Goal: Task Accomplishment & Management: Manage account settings

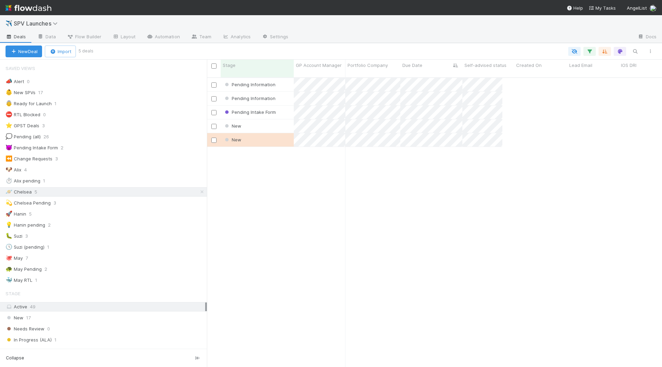
scroll to position [295, 455]
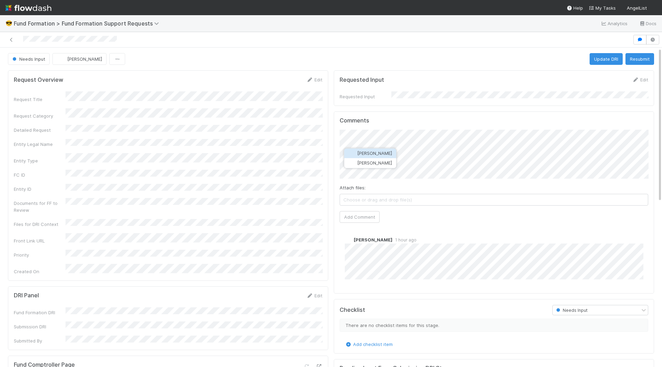
click at [392, 152] on span "[PERSON_NAME]" at bounding box center [374, 153] width 35 height 6
click at [352, 214] on button "Add Comment" at bounding box center [360, 217] width 40 height 12
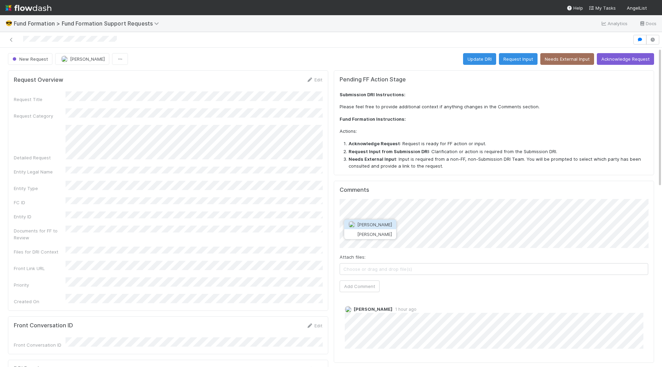
click at [384, 225] on span "[PERSON_NAME]" at bounding box center [374, 225] width 35 height 6
click at [359, 280] on button "Add Comment" at bounding box center [360, 286] width 40 height 12
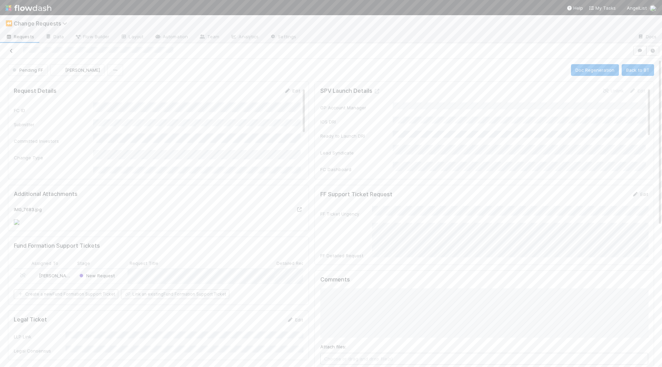
click at [10, 52] on link at bounding box center [11, 50] width 7 height 7
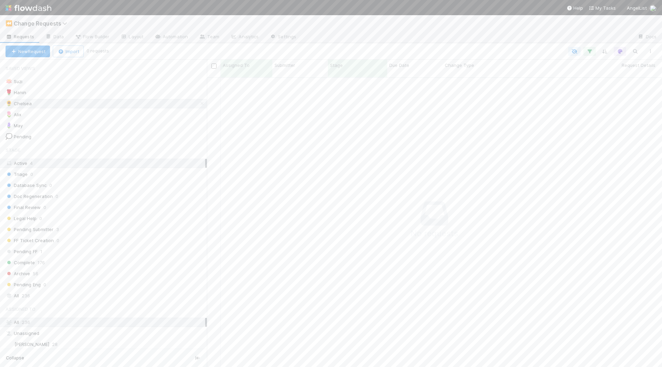
scroll to position [295, 455]
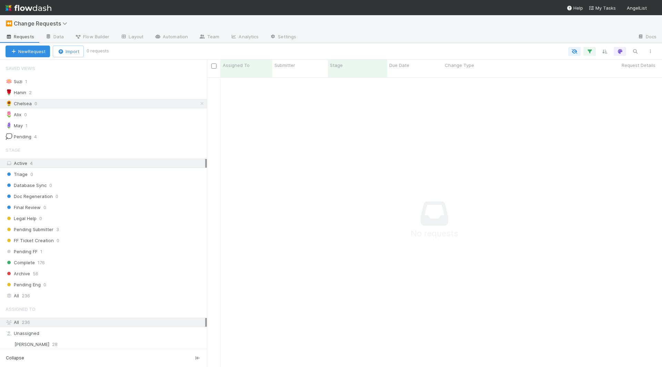
scroll to position [0, 0]
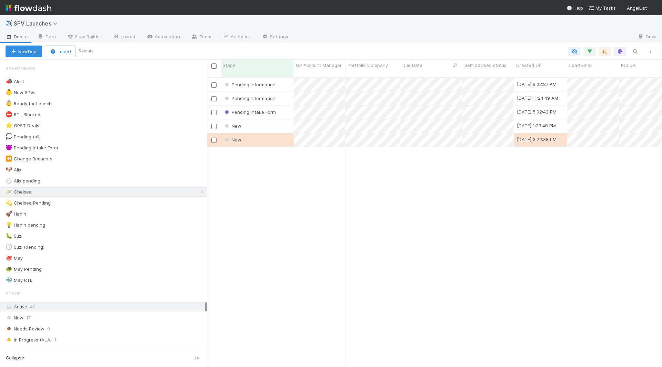
scroll to position [0, 0]
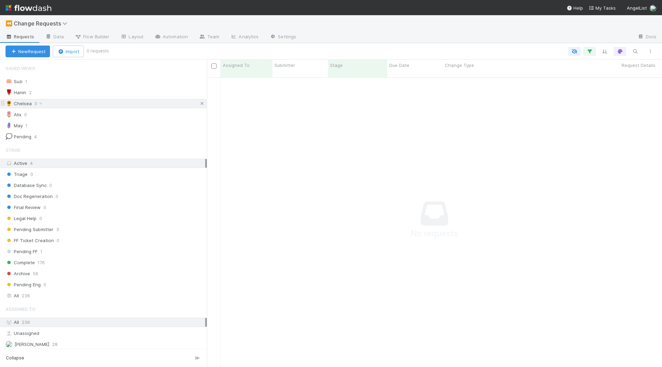
click at [202, 103] on icon at bounding box center [202, 103] width 7 height 4
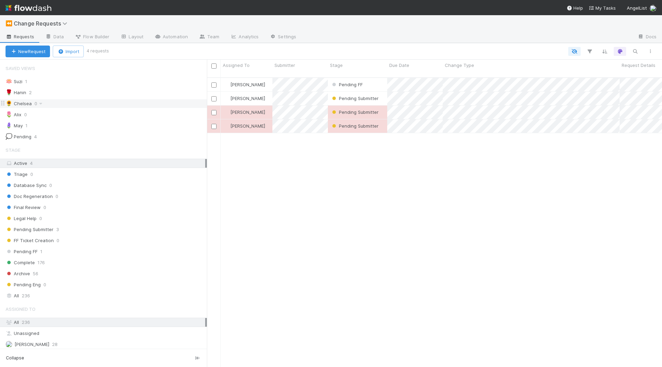
scroll to position [295, 455]
click at [376, 79] on div "Pending FF" at bounding box center [357, 84] width 59 height 13
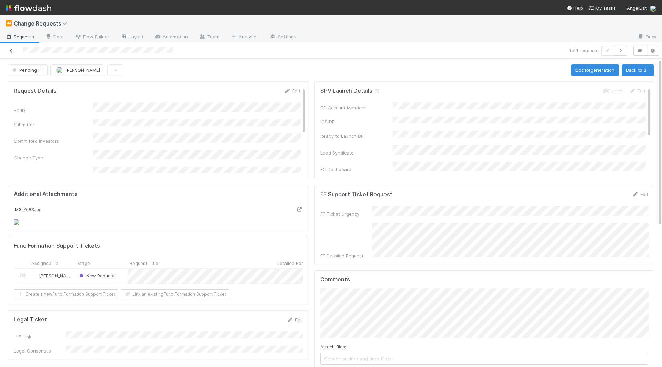
click at [12, 49] on icon at bounding box center [11, 51] width 7 height 4
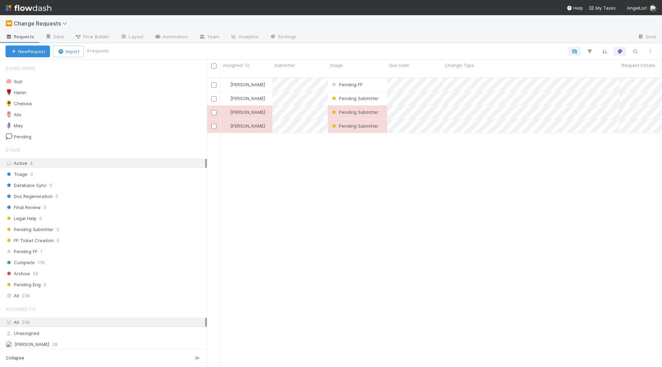
scroll to position [295, 455]
click at [375, 80] on div "Pending FF" at bounding box center [357, 84] width 59 height 13
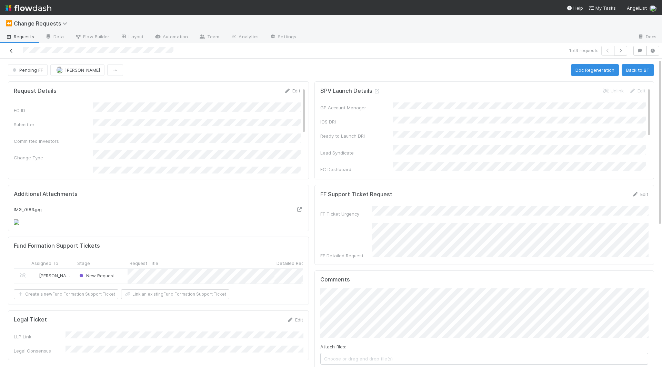
click at [8, 50] on icon at bounding box center [11, 51] width 7 height 4
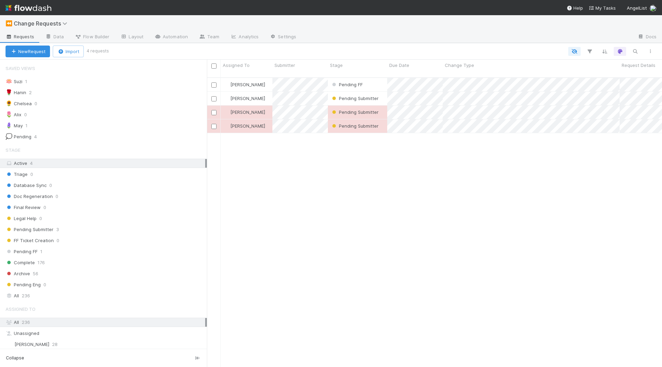
scroll to position [0, 0]
click at [19, 104] on div "🌻 Chelsea" at bounding box center [19, 103] width 26 height 9
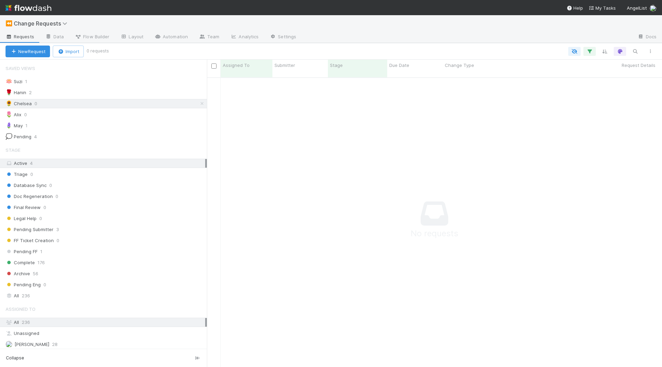
scroll to position [295, 455]
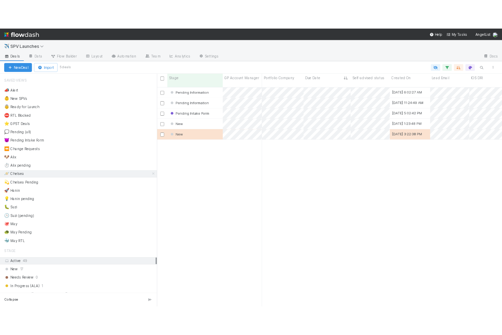
scroll to position [0, 0]
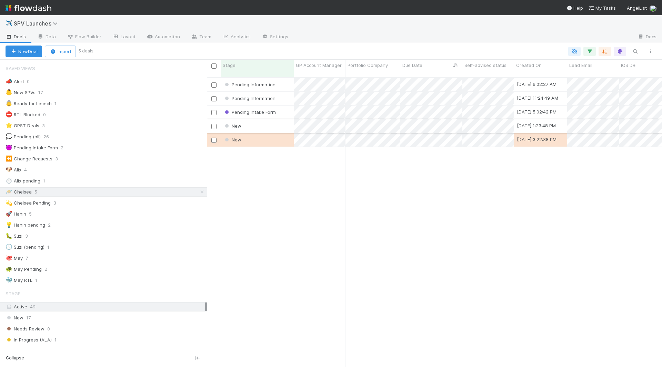
click at [274, 120] on div "New" at bounding box center [257, 125] width 73 height 13
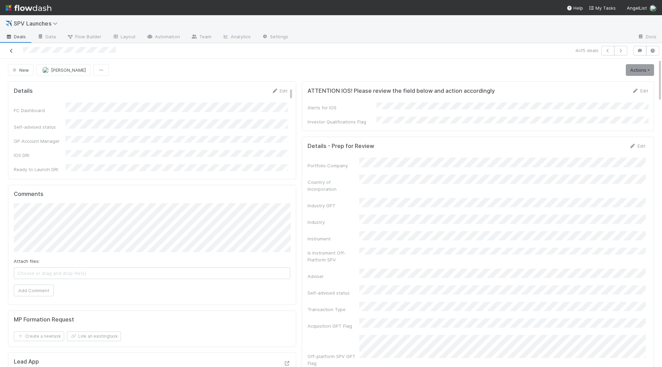
click at [12, 53] on link at bounding box center [11, 50] width 7 height 7
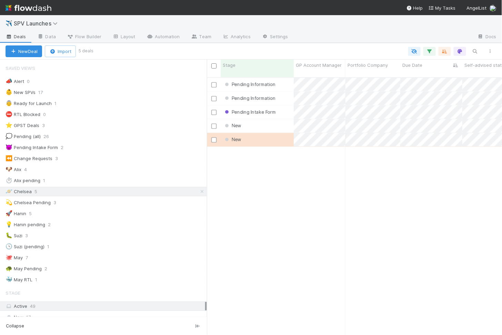
scroll to position [0, 0]
click at [286, 81] on div "Pending Information" at bounding box center [257, 84] width 73 height 13
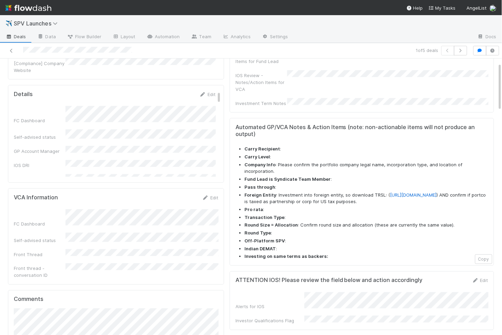
scroll to position [264, 0]
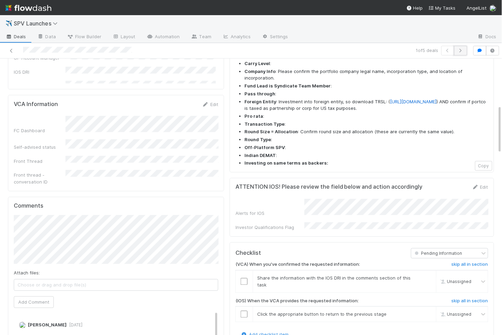
click at [460, 53] on button "button" at bounding box center [460, 51] width 13 height 10
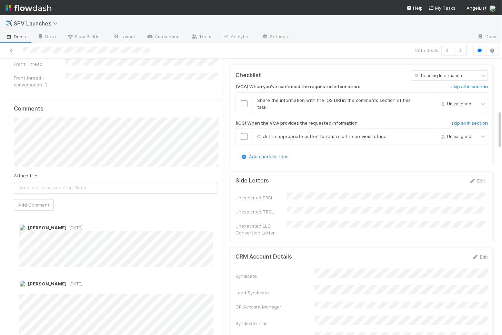
scroll to position [367, 0]
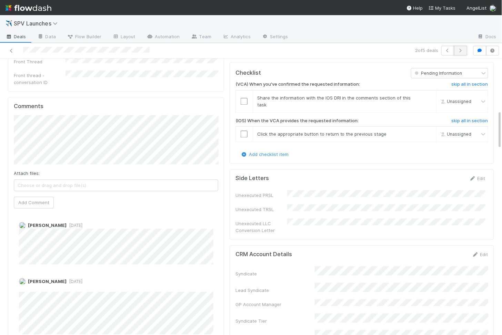
click at [464, 50] on icon "button" at bounding box center [460, 51] width 7 height 4
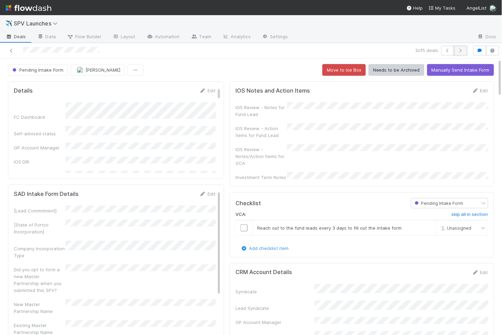
click at [467, 49] on button "button" at bounding box center [460, 51] width 13 height 10
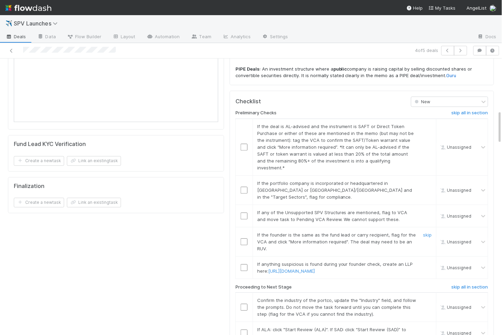
scroll to position [422, 0]
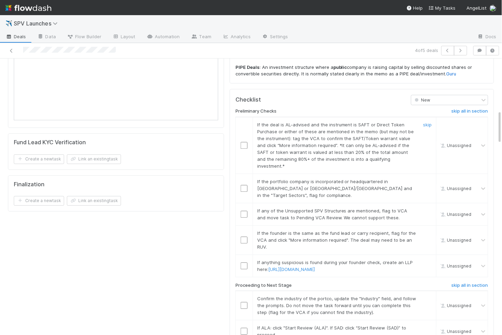
click at [243, 142] on input "checkbox" at bounding box center [244, 145] width 7 height 7
click at [246, 185] on input "checkbox" at bounding box center [244, 188] width 7 height 7
click at [242, 211] on input "checkbox" at bounding box center [244, 214] width 7 height 7
click at [244, 237] on input "checkbox" at bounding box center [244, 240] width 7 height 7
click at [246, 263] on input "checkbox" at bounding box center [244, 266] width 7 height 7
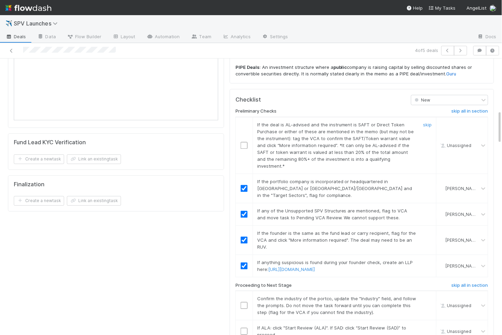
click at [246, 142] on input "checkbox" at bounding box center [244, 145] width 7 height 7
click at [243, 302] on input "checkbox" at bounding box center [244, 305] width 7 height 7
click at [244, 328] on input "checkbox" at bounding box center [244, 331] width 7 height 7
click at [245, 302] on input "checkbox" at bounding box center [244, 305] width 7 height 7
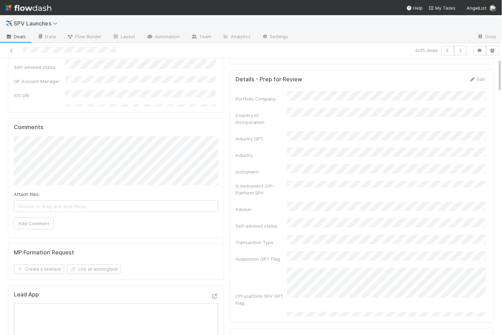
scroll to position [0, 0]
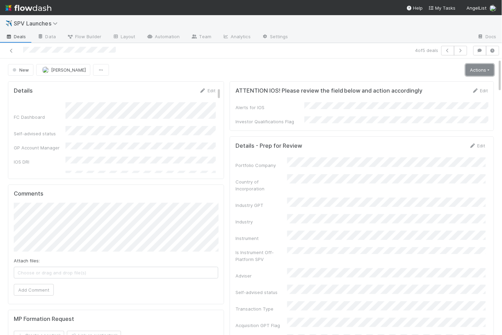
click at [483, 69] on link "Actions" at bounding box center [480, 70] width 28 height 12
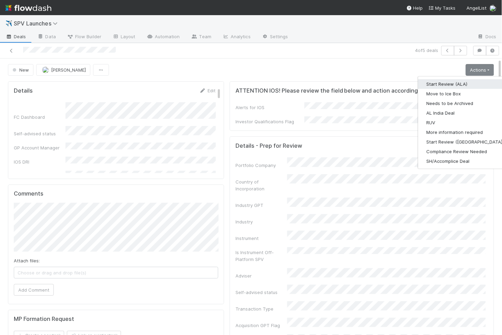
click at [450, 80] on button "Start Review (ALA)" at bounding box center [465, 84] width 94 height 10
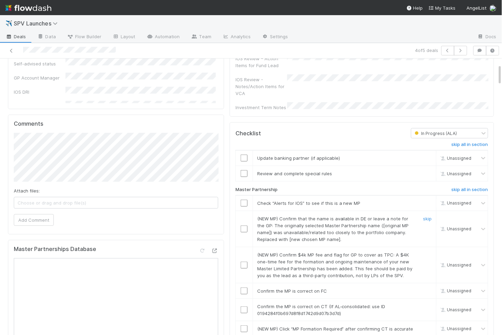
scroll to position [81, 0]
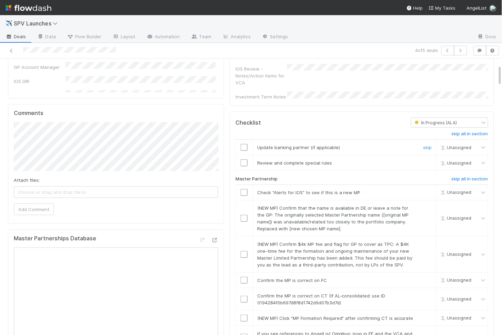
click at [244, 144] on input "checkbox" at bounding box center [244, 147] width 7 height 7
click at [244, 160] on input "checkbox" at bounding box center [244, 163] width 7 height 7
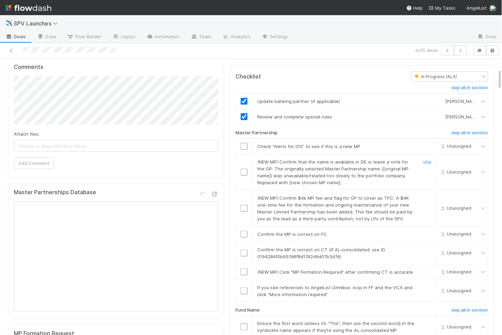
scroll to position [130, 0]
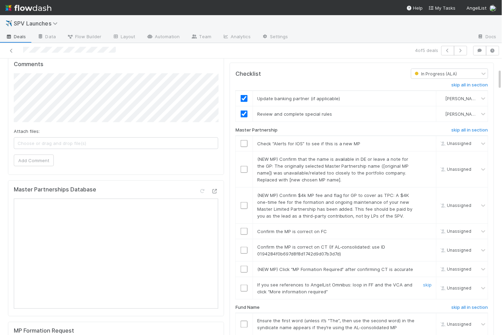
click at [245, 285] on input "checkbox" at bounding box center [244, 288] width 7 height 7
click at [246, 266] on input "checkbox" at bounding box center [244, 269] width 7 height 7
click at [246, 239] on td at bounding box center [244, 250] width 17 height 22
click at [244, 247] on input "checkbox" at bounding box center [244, 250] width 7 height 7
click at [244, 228] on input "checkbox" at bounding box center [244, 231] width 7 height 7
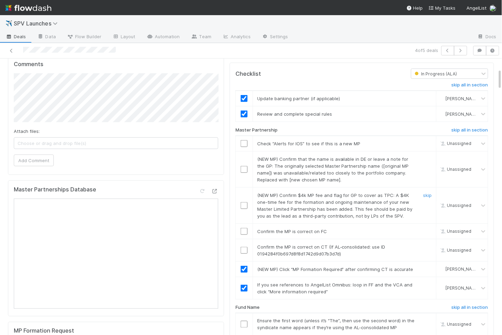
click at [244, 202] on input "checkbox" at bounding box center [244, 205] width 7 height 7
click at [245, 166] on input "checkbox" at bounding box center [244, 169] width 7 height 7
click at [244, 140] on input "checkbox" at bounding box center [244, 143] width 7 height 7
click at [244, 228] on input "checkbox" at bounding box center [244, 231] width 7 height 7
click at [245, 247] on input "checkbox" at bounding box center [244, 250] width 7 height 7
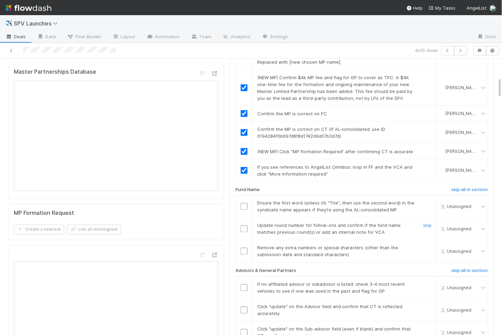
scroll to position [249, 0]
click at [246, 202] on input "checkbox" at bounding box center [244, 205] width 7 height 7
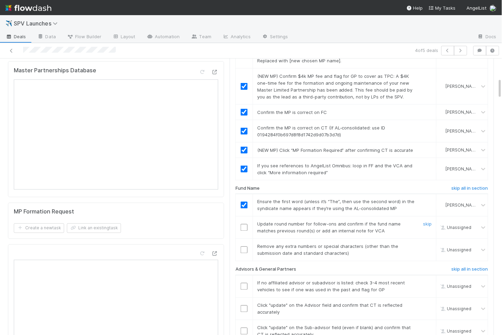
click at [243, 224] on input "checkbox" at bounding box center [244, 227] width 7 height 7
click at [244, 247] on input "checkbox" at bounding box center [244, 250] width 7 height 7
click at [243, 224] on input "checkbox" at bounding box center [244, 227] width 7 height 7
click at [244, 247] on input "checkbox" at bounding box center [244, 250] width 7 height 7
click at [244, 224] on input "checkbox" at bounding box center [244, 227] width 7 height 7
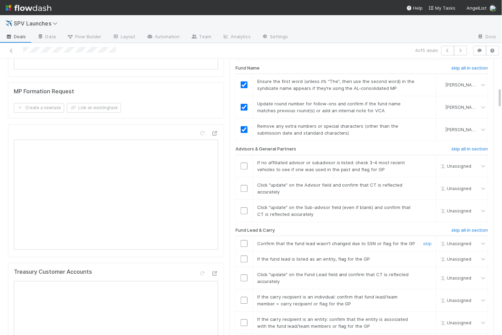
scroll to position [371, 0]
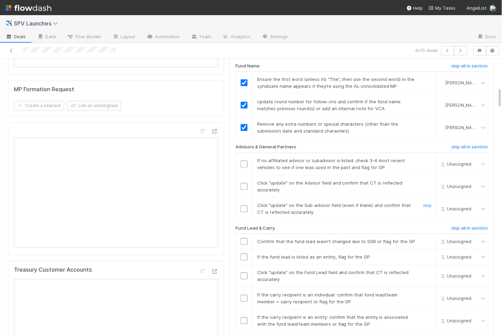
click at [244, 206] on input "checkbox" at bounding box center [244, 209] width 7 height 7
click at [244, 179] on td at bounding box center [244, 187] width 17 height 22
click at [244, 183] on input "checkbox" at bounding box center [244, 186] width 7 height 7
click at [245, 161] on input "checkbox" at bounding box center [244, 164] width 7 height 7
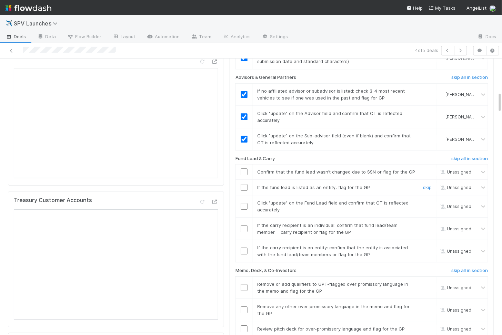
scroll to position [445, 0]
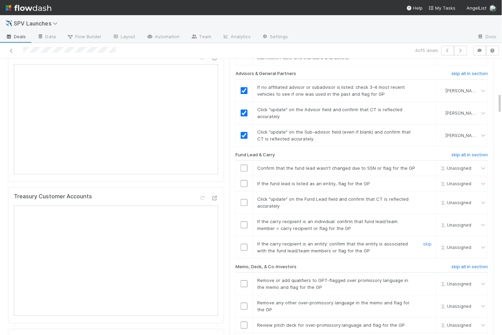
click at [242, 237] on td at bounding box center [244, 248] width 17 height 22
click at [242, 244] on input "checkbox" at bounding box center [244, 247] width 7 height 7
click at [243, 222] on input "checkbox" at bounding box center [244, 225] width 7 height 7
click at [244, 199] on input "checkbox" at bounding box center [244, 202] width 7 height 7
click at [244, 180] on input "checkbox" at bounding box center [244, 183] width 7 height 7
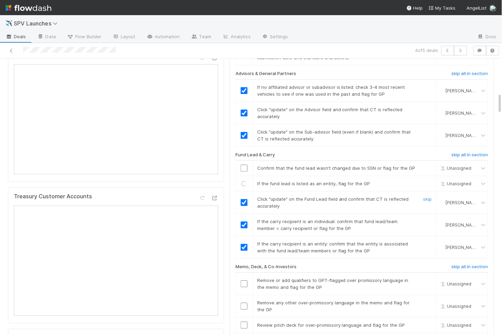
click at [244, 165] on input "checkbox" at bounding box center [244, 168] width 7 height 7
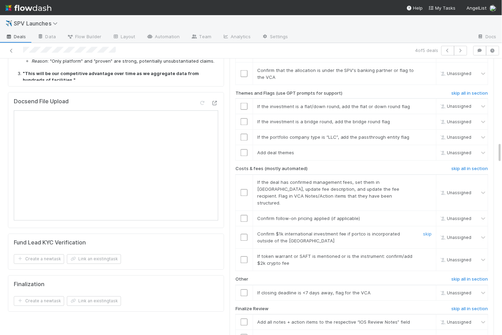
scroll to position [1098, 0]
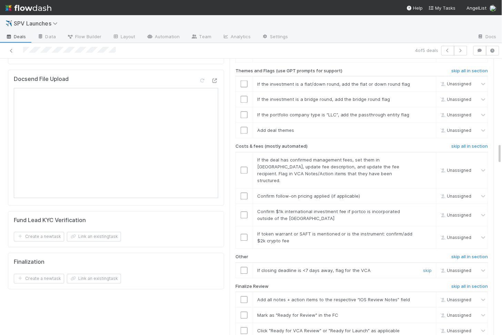
click at [243, 268] on input "checkbox" at bounding box center [244, 271] width 7 height 7
click at [244, 234] on input "checkbox" at bounding box center [244, 237] width 7 height 7
click at [245, 212] on input "checkbox" at bounding box center [244, 215] width 7 height 7
click at [245, 189] on td at bounding box center [244, 197] width 17 height 16
click at [245, 193] on input "checkbox" at bounding box center [244, 196] width 7 height 7
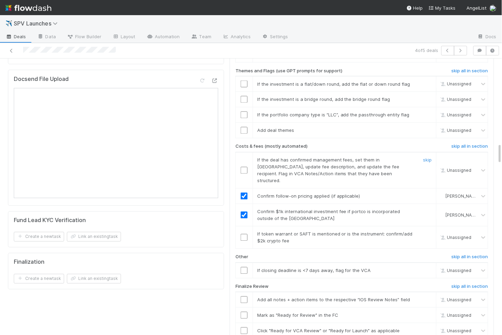
click at [246, 167] on input "checkbox" at bounding box center [244, 170] width 7 height 7
click at [245, 234] on input "checkbox" at bounding box center [244, 237] width 7 height 7
click at [244, 263] on td at bounding box center [244, 271] width 17 height 16
click at [244, 268] on input "checkbox" at bounding box center [244, 271] width 7 height 7
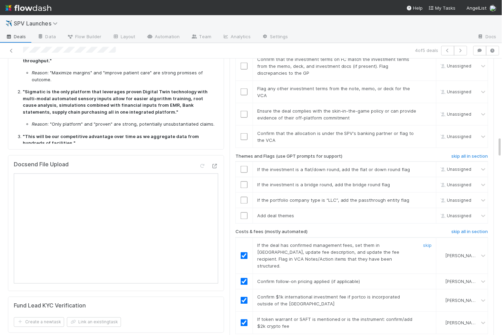
scroll to position [1009, 0]
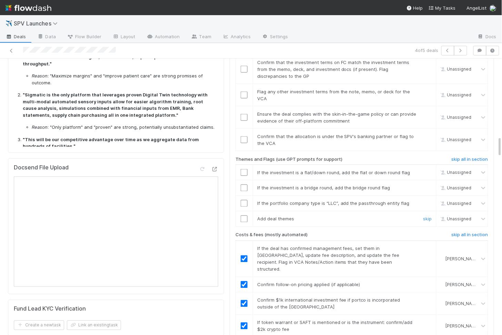
click at [242, 216] on input "checkbox" at bounding box center [244, 219] width 7 height 7
click at [247, 200] on input "checkbox" at bounding box center [244, 203] width 7 height 7
click at [245, 185] on input "checkbox" at bounding box center [244, 188] width 7 height 7
click at [244, 169] on input "checkbox" at bounding box center [244, 172] width 7 height 7
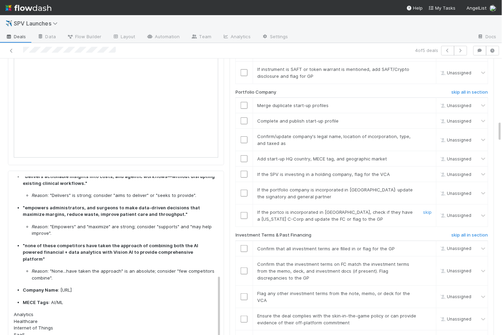
scroll to position [785, 0]
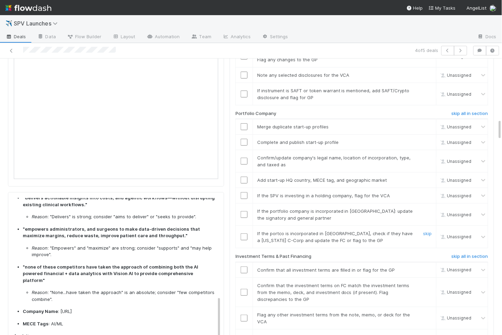
click at [244, 234] on input "checkbox" at bounding box center [244, 237] width 7 height 7
click at [244, 211] on input "checkbox" at bounding box center [244, 214] width 7 height 7
click at [243, 192] on input "checkbox" at bounding box center [244, 195] width 7 height 7
click at [245, 177] on input "checkbox" at bounding box center [244, 180] width 7 height 7
click at [245, 158] on input "checkbox" at bounding box center [244, 161] width 7 height 7
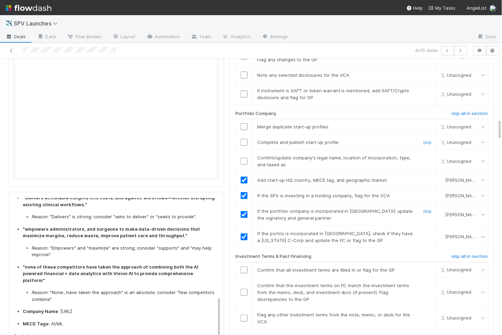
click at [242, 139] on input "checkbox" at bounding box center [244, 142] width 7 height 7
click at [244, 123] on input "checkbox" at bounding box center [244, 126] width 7 height 7
click at [244, 139] on input "checkbox" at bounding box center [244, 142] width 7 height 7
click at [242, 158] on input "checkbox" at bounding box center [244, 161] width 7 height 7
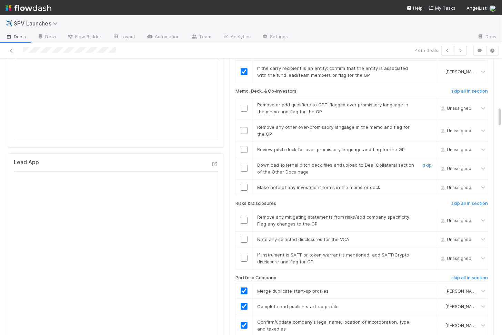
scroll to position [622, 0]
click at [244, 254] on input "checkbox" at bounding box center [244, 257] width 7 height 7
click at [245, 236] on input "checkbox" at bounding box center [244, 239] width 7 height 7
click at [245, 217] on input "checkbox" at bounding box center [244, 220] width 7 height 7
click at [246, 164] on input "checkbox" at bounding box center [244, 167] width 7 height 7
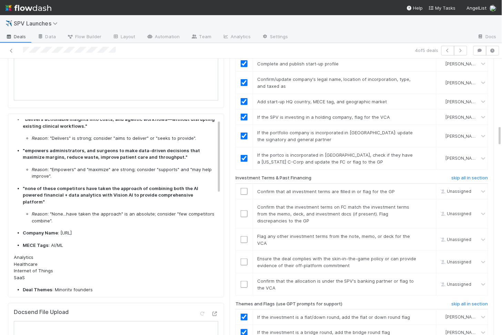
scroll to position [0, 0]
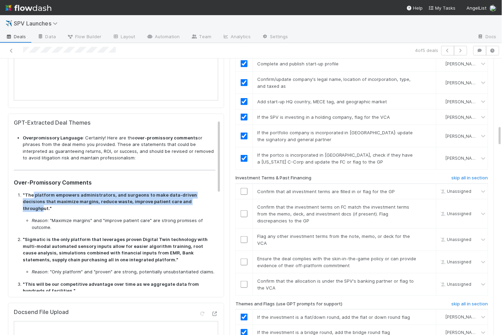
drag, startPoint x: 33, startPoint y: 193, endPoint x: 180, endPoint y: 198, distance: 146.6
click at [180, 198] on strong ""The platform empowers administrators, and surgeons to make data-driven decisio…" at bounding box center [110, 201] width 174 height 19
copy strong "platform empowers administrators, and surgeons to make data-driven decisions th…"
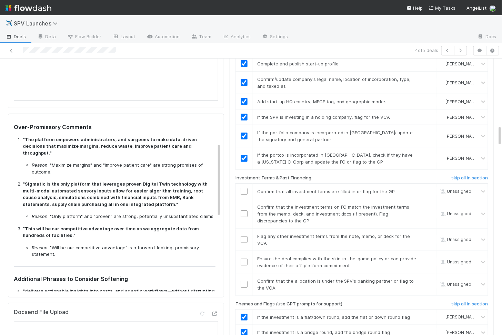
scroll to position [60, 0]
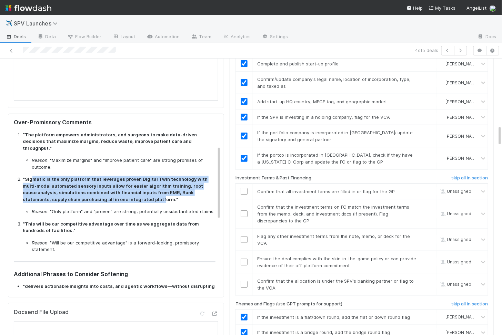
drag, startPoint x: 32, startPoint y: 168, endPoint x: 102, endPoint y: 188, distance: 73.3
click at [102, 188] on strong ""Sigmatic is the only platform that leverages proven Digital Twin technology wi…" at bounding box center [115, 190] width 185 height 26
copy strong "matic is the only platform that leverages proven Digital Twin technology with m…"
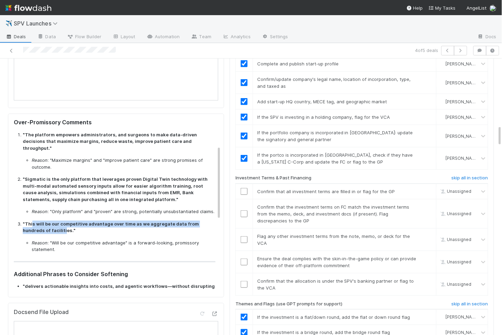
drag, startPoint x: 31, startPoint y: 214, endPoint x: 37, endPoint y: 220, distance: 8.0
click at [37, 221] on strong ""This will be our competitive advantage over time as we aggregate data from hun…" at bounding box center [111, 227] width 176 height 12
copy strong "s will be our competitive advantage over time as we aggregate data from hundred…"
drag, startPoint x: 29, startPoint y: 211, endPoint x: 39, endPoint y: 219, distance: 12.9
click at [39, 221] on strong ""This will be our competitive advantage over time as we aggregate data from hun…" at bounding box center [111, 227] width 176 height 12
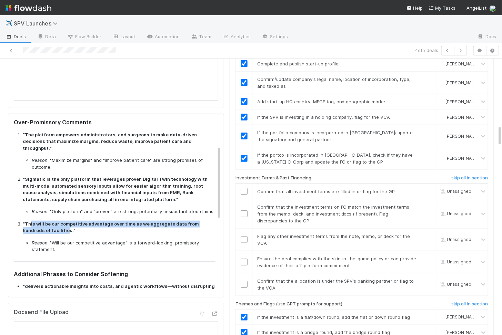
copy strong "is will be our competitive advantage over time as we aggregate data from hundre…"
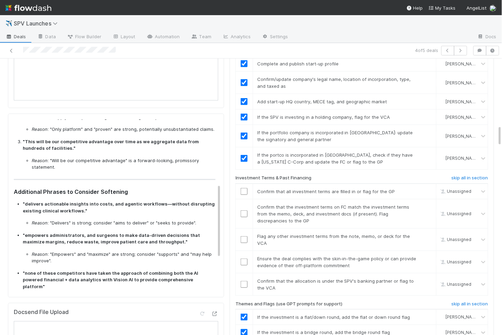
scroll to position [170, 0]
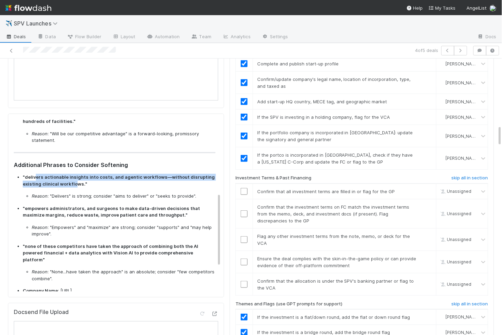
drag, startPoint x: 34, startPoint y: 169, endPoint x: 73, endPoint y: 172, distance: 39.5
click at [73, 174] on strong ""delivers actionable insights into costs, and agentic workflows—without disrupt…" at bounding box center [119, 180] width 192 height 12
copy strong "ers actionable insights into costs, and agentic workflows—without disrupting ex…"
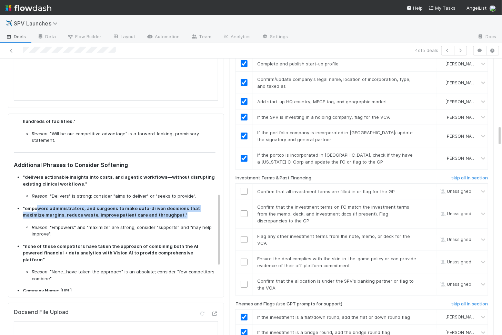
drag, startPoint x: 35, startPoint y: 197, endPoint x: 146, endPoint y: 208, distance: 111.2
click at [146, 208] on p ""empowers administrators, and surgeons to make data-driven decisions that maxim…" at bounding box center [119, 212] width 193 height 13
copy strong "wers administrators, and surgeons to make data-driven decisions that maximize m…"
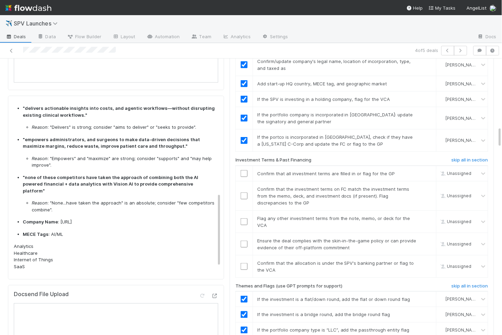
scroll to position [228, 0]
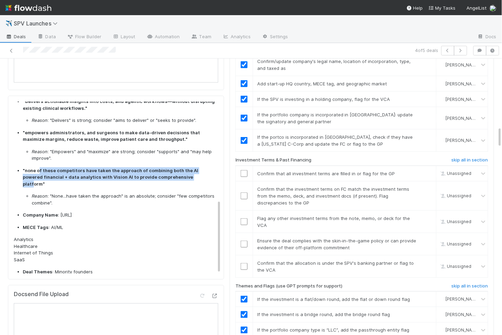
drag, startPoint x: 39, startPoint y: 159, endPoint x: 176, endPoint y: 166, distance: 137.7
click at [176, 168] on strong ""none of these competitors have taken the approach of combining both the AI pow…" at bounding box center [111, 177] width 176 height 19
copy strong "f these competitors have taken the approach of combining both the AI powered fi…"
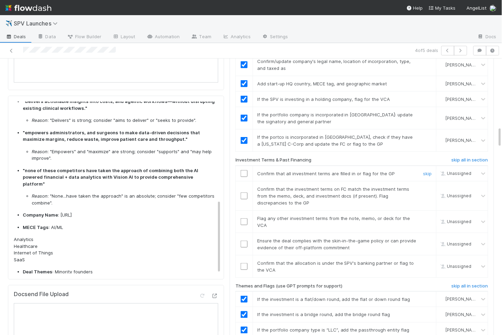
click at [243, 170] on input "checkbox" at bounding box center [244, 173] width 7 height 7
click at [245, 193] on input "checkbox" at bounding box center [244, 196] width 7 height 7
click at [244, 219] on input "checkbox" at bounding box center [244, 222] width 7 height 7
click at [244, 241] on input "checkbox" at bounding box center [244, 244] width 7 height 7
click at [246, 263] on input "checkbox" at bounding box center [244, 266] width 7 height 7
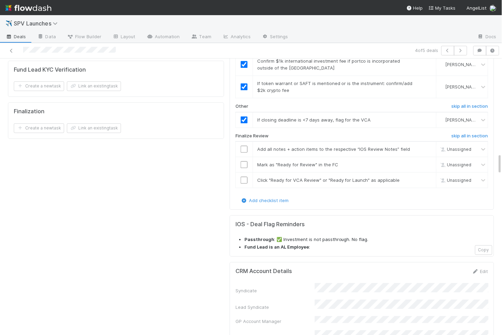
scroll to position [1271, 0]
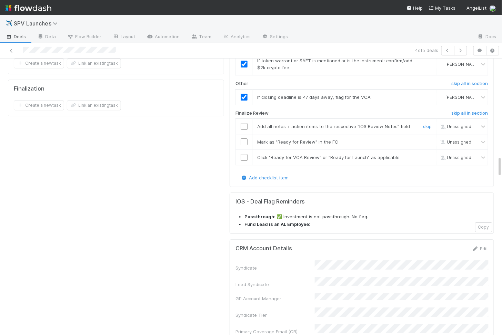
click at [243, 123] on input "checkbox" at bounding box center [244, 126] width 7 height 7
click at [243, 139] on input "checkbox" at bounding box center [244, 142] width 7 height 7
click at [243, 154] on input "checkbox" at bounding box center [244, 157] width 7 height 7
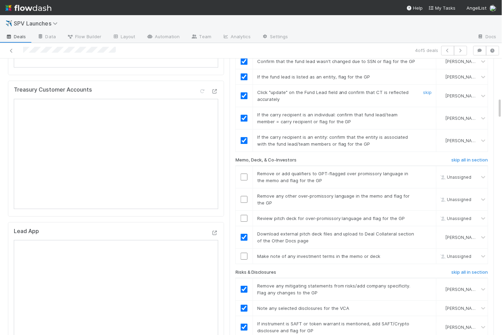
scroll to position [621, 0]
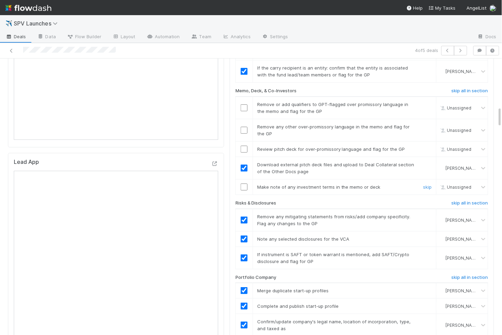
click at [245, 184] on input "checkbox" at bounding box center [244, 187] width 7 height 7
click at [245, 146] on input "checkbox" at bounding box center [244, 149] width 7 height 7
click at [245, 127] on input "checkbox" at bounding box center [244, 130] width 7 height 7
click at [243, 97] on td at bounding box center [244, 108] width 17 height 22
click at [244, 99] on td at bounding box center [244, 108] width 17 height 22
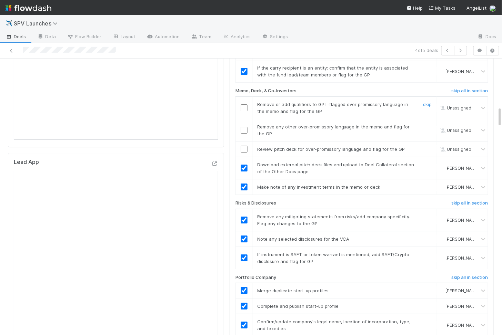
click at [244, 104] on input "checkbox" at bounding box center [244, 107] width 7 height 7
click at [244, 127] on input "checkbox" at bounding box center [244, 130] width 7 height 7
click at [244, 146] on input "checkbox" at bounding box center [244, 149] width 7 height 7
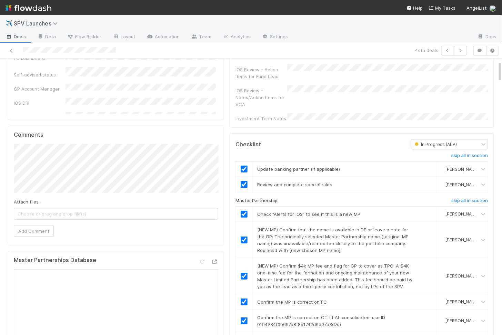
scroll to position [0, 0]
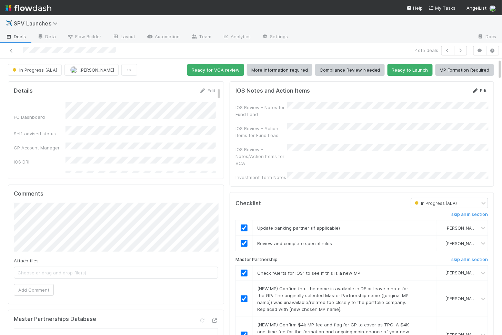
click at [480, 88] on link "Edit" at bounding box center [480, 91] width 16 height 6
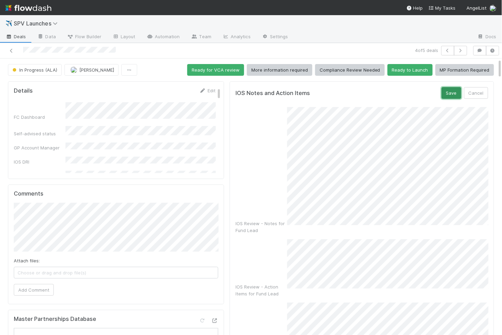
click at [450, 92] on button "Save" at bounding box center [452, 93] width 20 height 12
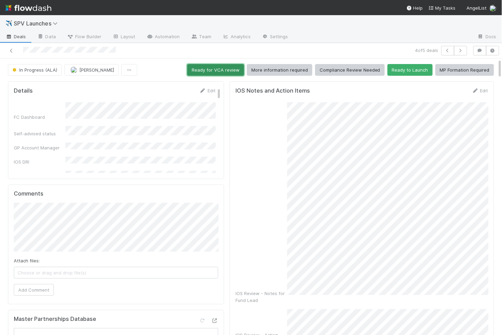
click at [230, 70] on button "Ready for VCA review" at bounding box center [215, 70] width 57 height 12
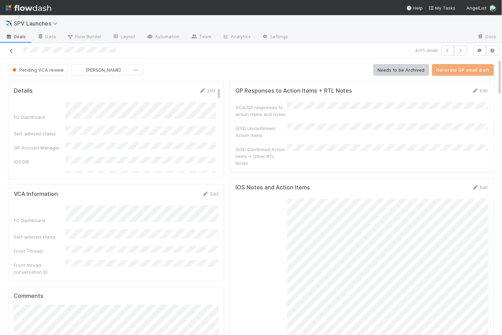
click at [12, 50] on icon at bounding box center [11, 51] width 7 height 4
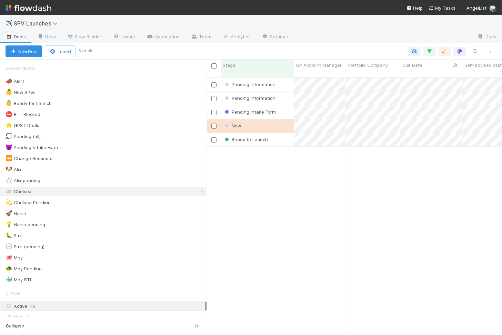
scroll to position [264, 295]
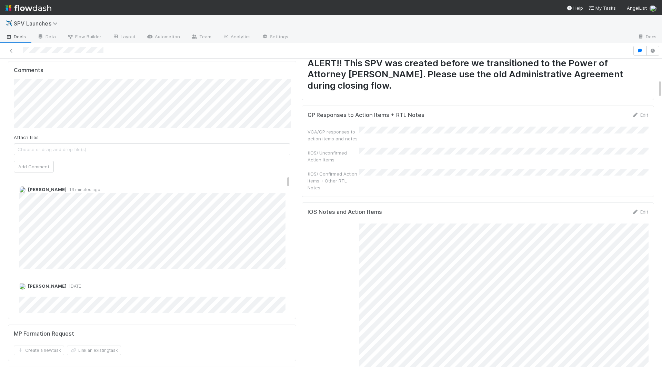
scroll to position [335, 0]
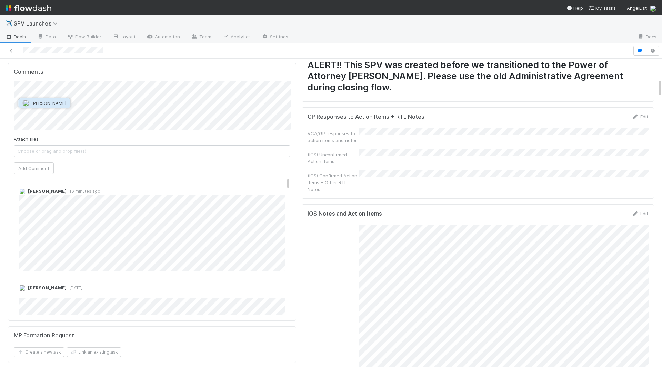
click at [44, 101] on span "Quyen Nguyen" at bounding box center [48, 103] width 35 height 6
click at [33, 162] on button "Add Comment" at bounding box center [34, 168] width 40 height 12
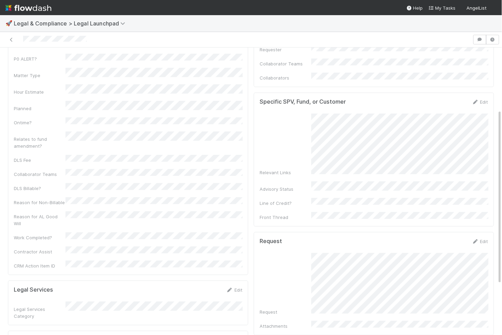
scroll to position [186, 0]
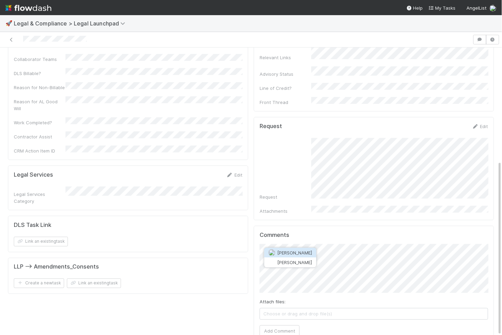
click at [299, 252] on span "Suzanne Elovic" at bounding box center [295, 253] width 35 height 6
click at [280, 326] on button "Add Comment" at bounding box center [280, 332] width 40 height 12
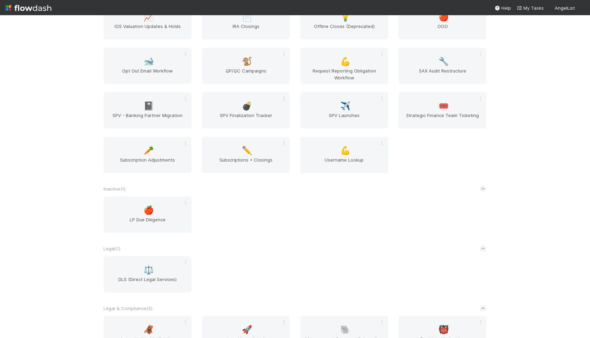
scroll to position [1074, 0]
click at [250, 155] on div "✏️ Subscriptions + Closings" at bounding box center [246, 155] width 88 height 36
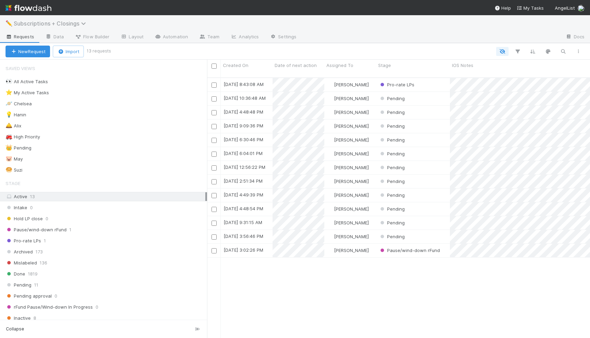
scroll to position [0, 0]
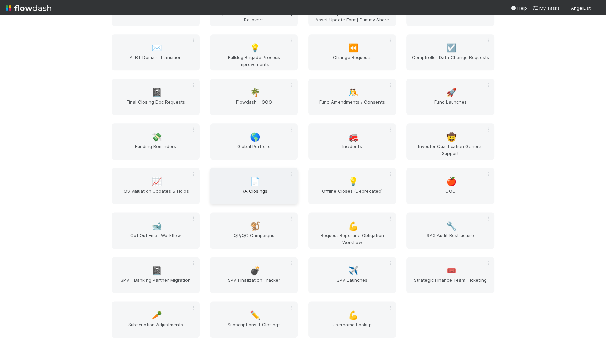
scroll to position [928, 0]
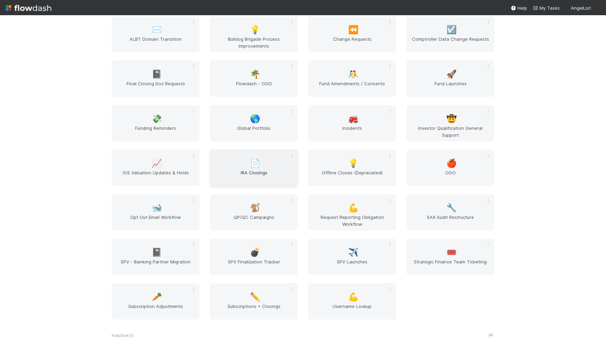
click at [240, 167] on div "📄 IRA Closings" at bounding box center [254, 167] width 88 height 36
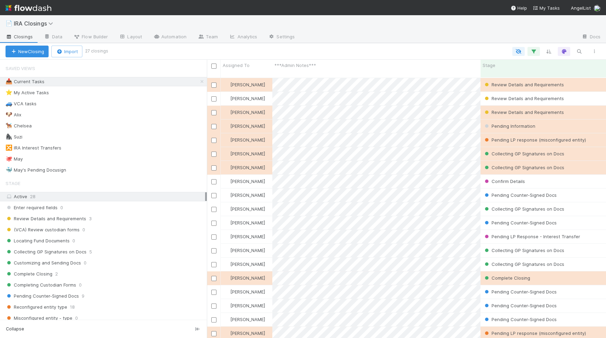
scroll to position [266, 399]
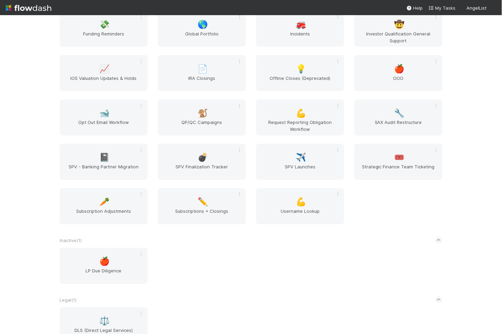
scroll to position [1026, 0]
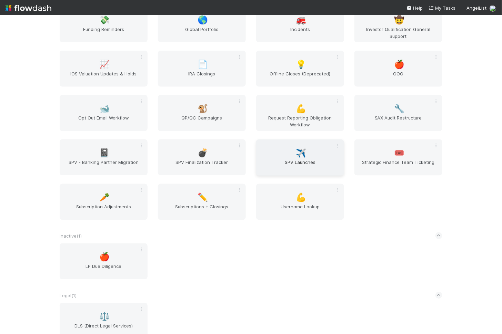
click at [295, 162] on span "SPV Launches" at bounding box center [300, 166] width 82 height 14
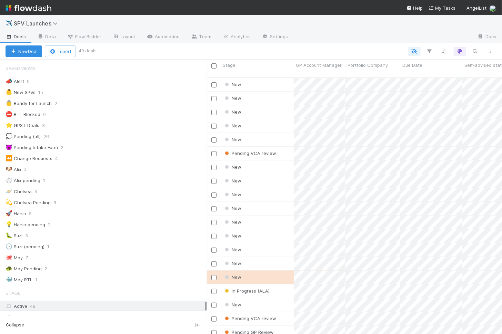
scroll to position [0, 0]
click at [27, 190] on div "🪐 Chelsea" at bounding box center [19, 192] width 26 height 9
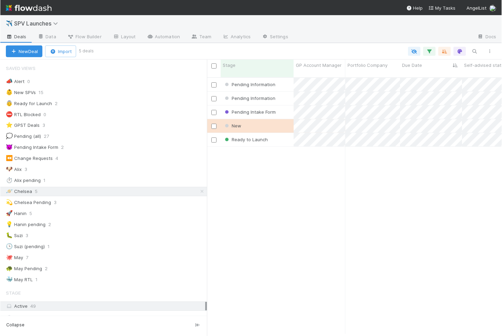
scroll to position [265, 295]
click at [278, 121] on div "New" at bounding box center [257, 125] width 73 height 13
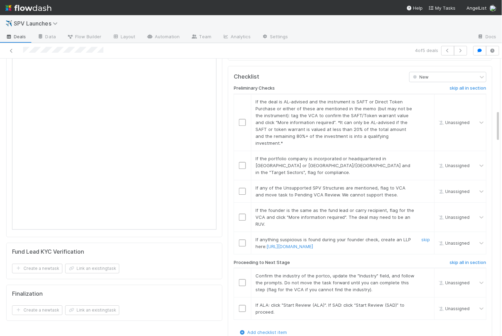
scroll to position [447, 0]
click at [242, 304] on input "checkbox" at bounding box center [242, 307] width 7 height 7
click at [242, 278] on input "checkbox" at bounding box center [242, 281] width 7 height 7
click at [243, 239] on input "checkbox" at bounding box center [242, 242] width 7 height 7
click at [243, 213] on input "checkbox" at bounding box center [242, 216] width 7 height 7
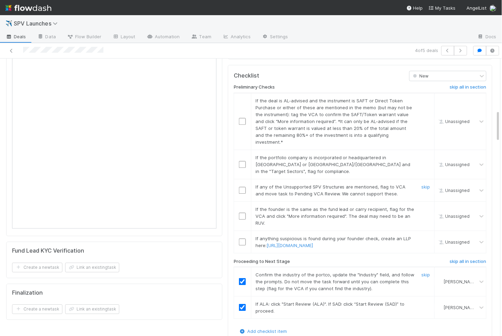
click at [242, 187] on input "checkbox" at bounding box center [242, 190] width 7 height 7
click at [243, 118] on input "checkbox" at bounding box center [242, 121] width 7 height 7
click at [243, 150] on td at bounding box center [242, 164] width 17 height 29
click at [242, 161] on input "checkbox" at bounding box center [242, 164] width 7 height 7
click at [241, 213] on input "checkbox" at bounding box center [242, 216] width 7 height 7
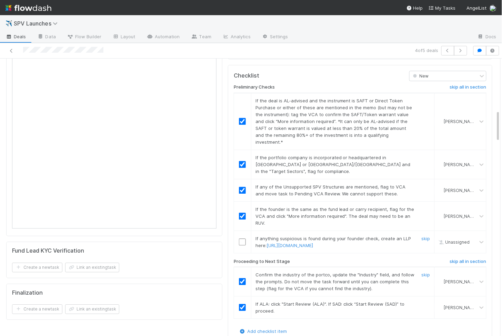
click at [242, 231] on td at bounding box center [242, 242] width 17 height 22
click at [242, 239] on input "checkbox" at bounding box center [242, 242] width 7 height 7
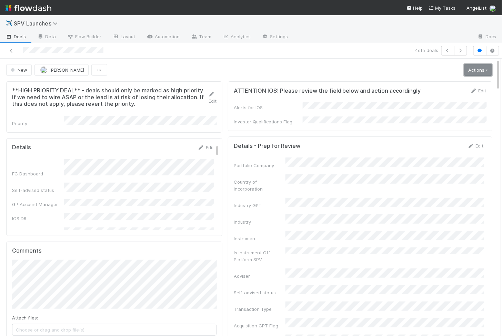
click at [480, 68] on link "Actions" at bounding box center [478, 70] width 28 height 12
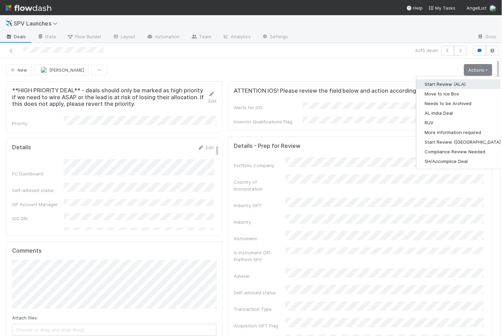
click at [445, 81] on button "Start Review (ALA)" at bounding box center [464, 84] width 94 height 10
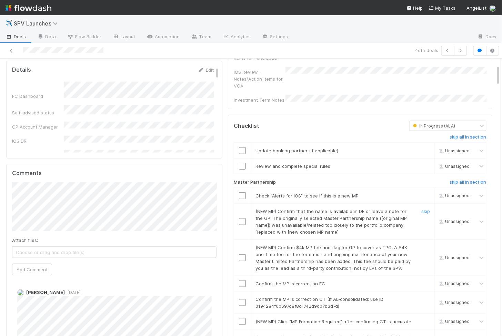
scroll to position [83, 0]
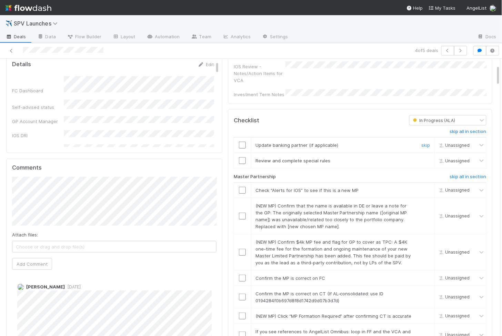
click at [246, 140] on td at bounding box center [242, 146] width 17 height 16
click at [243, 142] on input "checkbox" at bounding box center [242, 145] width 7 height 7
click at [243, 157] on input "checkbox" at bounding box center [242, 160] width 7 height 7
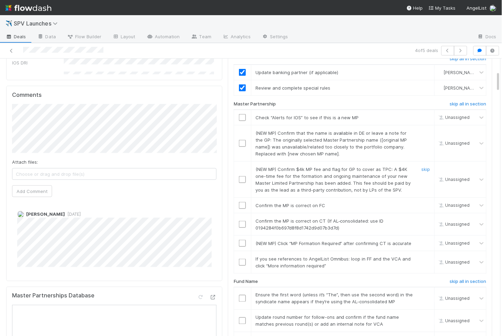
scroll to position [166, 0]
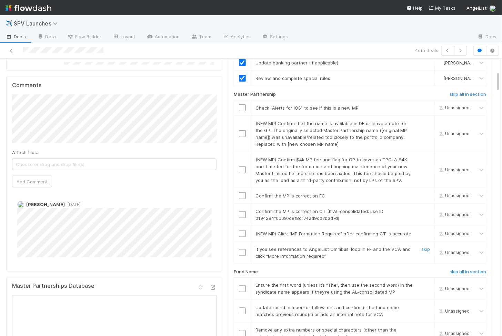
click at [242, 249] on input "checkbox" at bounding box center [242, 252] width 7 height 7
click at [242, 230] on input "checkbox" at bounding box center [242, 233] width 7 height 7
click at [243, 211] on input "checkbox" at bounding box center [242, 214] width 7 height 7
click at [242, 188] on td at bounding box center [242, 196] width 17 height 16
click at [243, 192] on input "checkbox" at bounding box center [242, 195] width 7 height 7
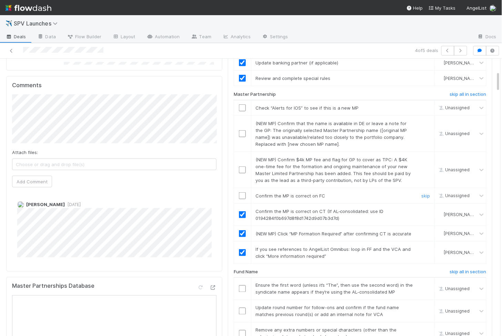
click at [243, 192] on input "checkbox" at bounding box center [242, 195] width 7 height 7
click at [243, 167] on input "checkbox" at bounding box center [242, 170] width 7 height 7
click at [242, 130] on input "checkbox" at bounding box center [242, 133] width 7 height 7
click at [243, 104] on input "checkbox" at bounding box center [242, 107] width 7 height 7
click at [242, 130] on input "checkbox" at bounding box center [242, 133] width 7 height 7
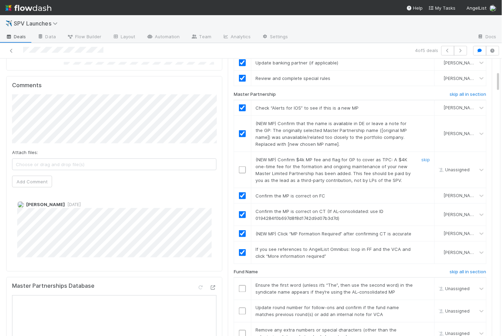
click at [243, 167] on input "checkbox" at bounding box center [242, 170] width 7 height 7
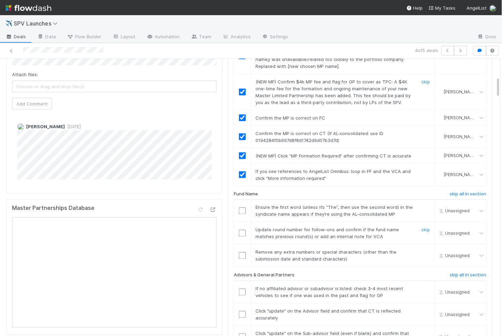
scroll to position [249, 0]
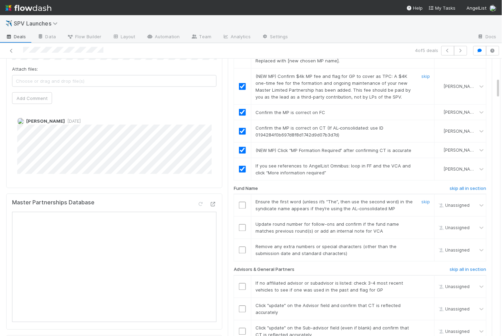
click at [242, 202] on input "checkbox" at bounding box center [242, 205] width 7 height 7
click at [242, 224] on input "checkbox" at bounding box center [242, 227] width 7 height 7
click at [242, 247] on input "checkbox" at bounding box center [242, 250] width 7 height 7
click at [242, 239] on td at bounding box center [242, 250] width 17 height 22
click at [243, 247] on input "checkbox" at bounding box center [242, 250] width 7 height 7
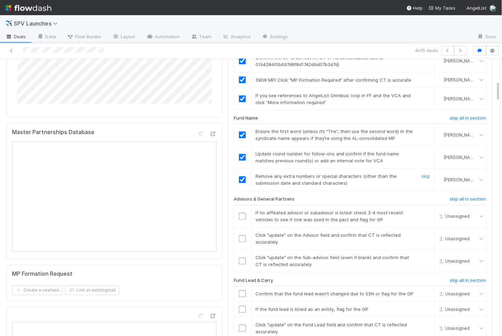
scroll to position [323, 0]
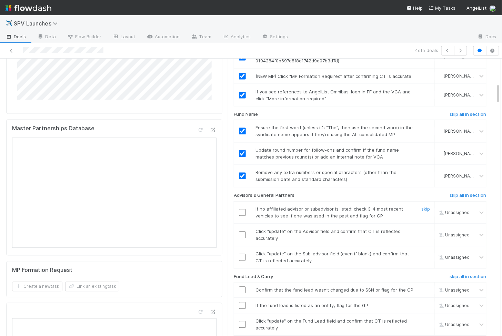
click at [243, 209] on input "checkbox" at bounding box center [242, 212] width 7 height 7
click at [243, 232] on input "checkbox" at bounding box center [242, 235] width 7 height 7
click at [243, 254] on input "checkbox" at bounding box center [242, 257] width 7 height 7
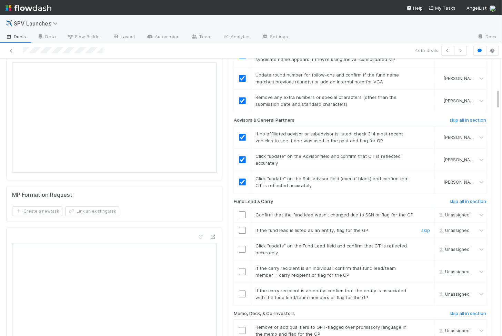
scroll to position [405, 0]
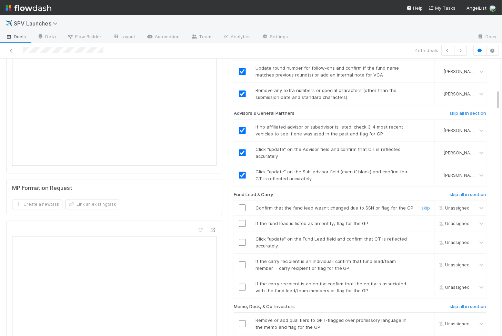
click at [241, 204] on input "checkbox" at bounding box center [242, 207] width 7 height 7
click at [241, 220] on input "checkbox" at bounding box center [242, 223] width 7 height 7
click at [242, 239] on input "checkbox" at bounding box center [242, 242] width 7 height 7
click at [244, 261] on input "checkbox" at bounding box center [242, 264] width 7 height 7
click at [243, 284] on input "checkbox" at bounding box center [242, 287] width 7 height 7
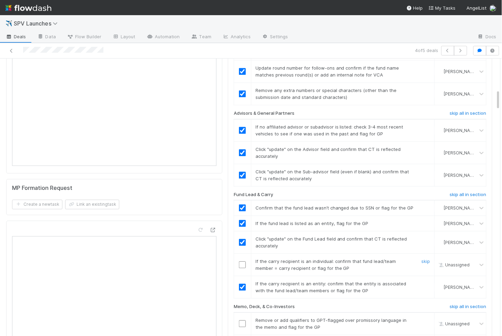
click at [243, 261] on input "checkbox" at bounding box center [242, 264] width 7 height 7
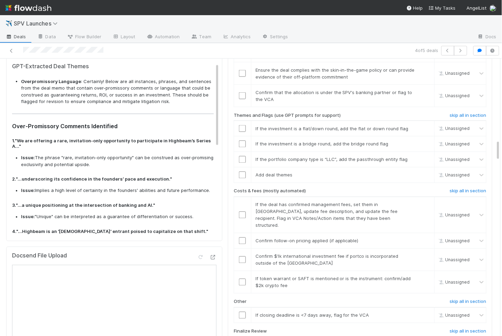
scroll to position [1075, 0]
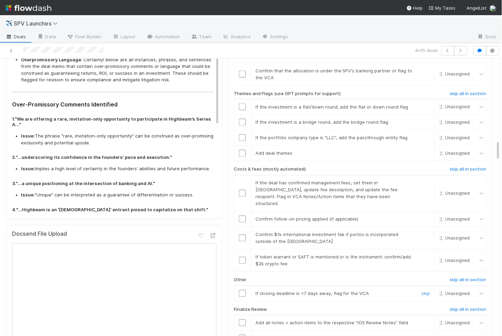
click at [243, 290] on input "checkbox" at bounding box center [242, 293] width 7 height 7
click at [242, 257] on input "checkbox" at bounding box center [242, 260] width 7 height 7
click at [242, 235] on input "checkbox" at bounding box center [242, 238] width 7 height 7
click at [243, 216] on input "checkbox" at bounding box center [242, 219] width 7 height 7
click at [243, 190] on input "checkbox" at bounding box center [242, 193] width 7 height 7
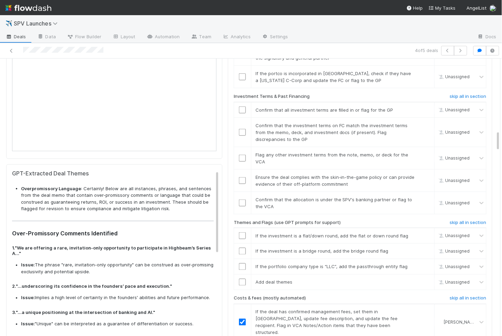
scroll to position [945, 0]
click at [243, 280] on input "checkbox" at bounding box center [242, 283] width 7 height 7
click at [243, 264] on input "checkbox" at bounding box center [242, 267] width 7 height 7
click at [242, 244] on td at bounding box center [242, 252] width 17 height 16
click at [242, 249] on input "checkbox" at bounding box center [242, 252] width 7 height 7
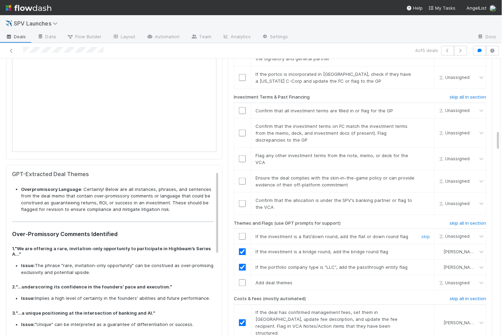
click at [243, 233] on input "checkbox" at bounding box center [242, 236] width 7 height 7
click at [243, 276] on td at bounding box center [242, 284] width 17 height 16
click at [243, 280] on input "checkbox" at bounding box center [242, 283] width 7 height 7
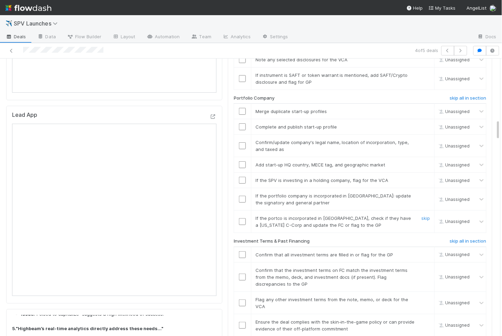
scroll to position [802, 0]
click at [241, 217] on input "checkbox" at bounding box center [242, 220] width 7 height 7
click at [241, 187] on td at bounding box center [242, 198] width 17 height 22
click at [241, 195] on input "checkbox" at bounding box center [242, 198] width 7 height 7
click at [241, 176] on input "checkbox" at bounding box center [242, 179] width 7 height 7
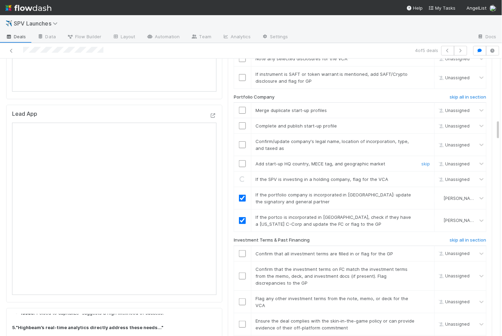
click at [242, 160] on input "checkbox" at bounding box center [242, 163] width 7 height 7
click at [242, 141] on input "checkbox" at bounding box center [242, 144] width 7 height 7
click at [242, 118] on td at bounding box center [242, 126] width 17 height 16
click at [242, 122] on input "checkbox" at bounding box center [242, 125] width 7 height 7
click at [243, 107] on input "checkbox" at bounding box center [242, 110] width 7 height 7
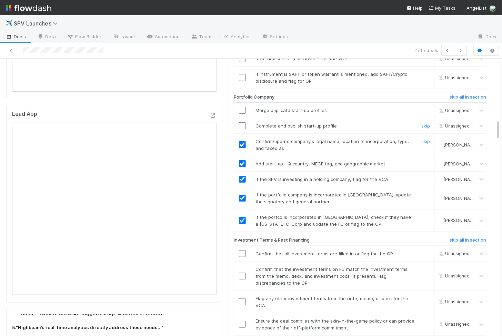
click at [243, 118] on td at bounding box center [242, 126] width 17 height 16
checkbox input "true"
click at [243, 122] on input "checkbox" at bounding box center [242, 125] width 7 height 7
click at [243, 107] on input "checkbox" at bounding box center [242, 110] width 7 height 7
click at [243, 122] on input "checkbox" at bounding box center [242, 125] width 7 height 7
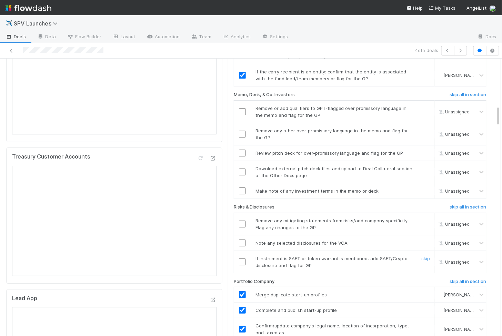
scroll to position [617, 0]
click at [242, 259] on input "checkbox" at bounding box center [242, 262] width 7 height 7
click at [242, 236] on td at bounding box center [242, 244] width 17 height 16
click at [242, 240] on input "checkbox" at bounding box center [242, 243] width 7 height 7
click at [242, 221] on input "checkbox" at bounding box center [242, 224] width 7 height 7
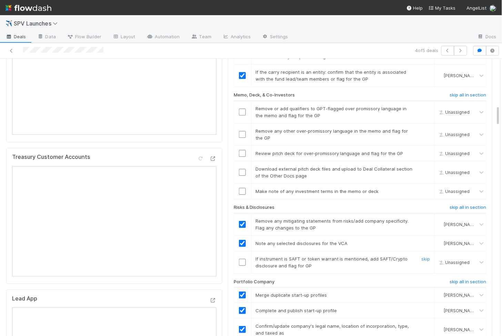
click at [242, 259] on input "checkbox" at bounding box center [242, 262] width 7 height 7
click at [243, 169] on input "checkbox" at bounding box center [242, 172] width 7 height 7
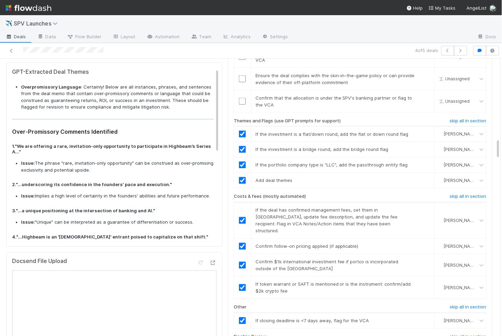
scroll to position [1056, 0]
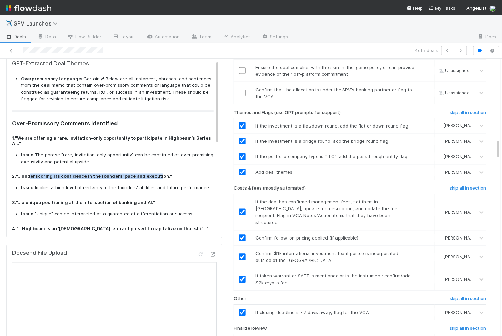
drag, startPoint x: 30, startPoint y: 165, endPoint x: 157, endPoint y: 166, distance: 126.2
click at [157, 174] on strong ""...underscoring its confidence in the founders’ pace and execution."" at bounding box center [94, 177] width 156 height 6
copy strong "erscoring its confidence in the founders’ pace and executi"
click at [31, 161] on div "Overpromissory Language : Certainly! Below are all instances, phrases, and sent…" at bounding box center [113, 249] width 202 height 347
click at [34, 174] on strong ""...underscoring its confidence in the founders’ pace and execution."" at bounding box center [94, 177] width 156 height 6
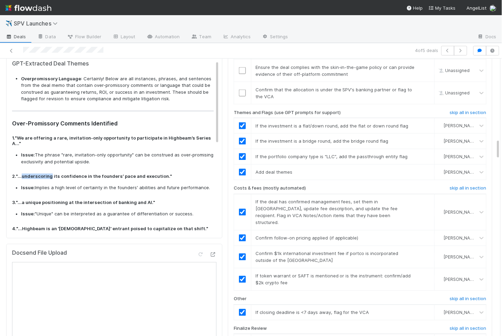
click at [34, 174] on strong ""...underscoring its confidence in the founders’ pace and execution."" at bounding box center [94, 177] width 156 height 6
copy strong "underscoring"
click at [70, 174] on strong ""...underscoring its confidence in the founders’ pace and execution."" at bounding box center [94, 177] width 156 height 6
copy strong "confidence"
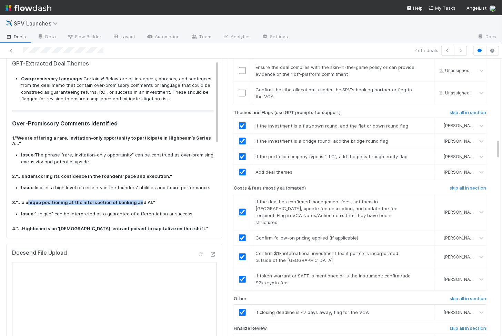
drag, startPoint x: 28, startPoint y: 193, endPoint x: 138, endPoint y: 192, distance: 109.3
click at [138, 200] on strong ""...a unique positioning at the intersection of banking and AI."" at bounding box center [85, 203] width 139 height 6
copy strong "nique positioning at the intersection of banking an"
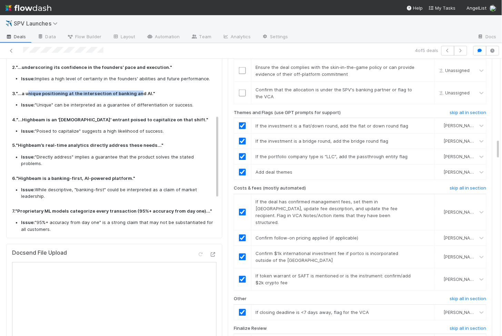
scroll to position [113, 0]
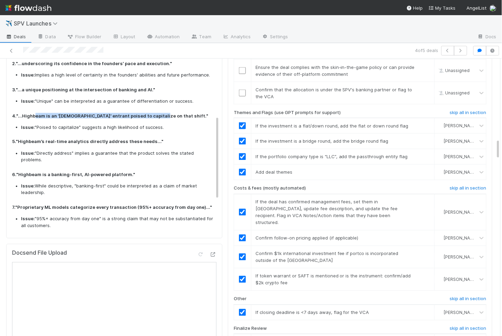
drag, startPoint x: 39, startPoint y: 106, endPoint x: 152, endPoint y: 106, distance: 112.8
click at [152, 113] on strong ""...Highbeam is an 'AI-native' entrant poised to capitalize on that shift."" at bounding box center [112, 116] width 192 height 6
copy strong "eam is an 'AI-native' entrant poised to capitalize on tha"
click at [103, 113] on strong ""...Highbeam is an 'AI-native' entrant poised to capitalize on that shift."" at bounding box center [112, 116] width 192 height 6
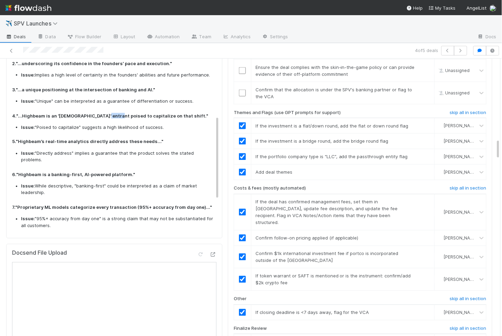
copy strong "poised"
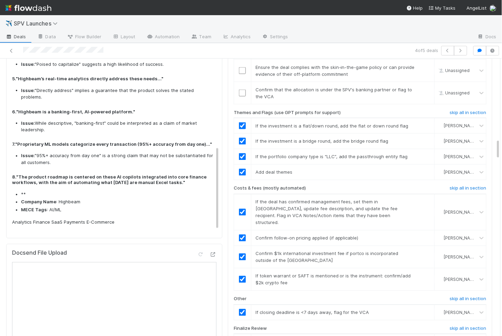
scroll to position [176, 0]
drag, startPoint x: 35, startPoint y: 67, endPoint x: 134, endPoint y: 67, distance: 99.3
click at [134, 77] on strong ""Highbeam’s real-time analytics directly address these needs..."" at bounding box center [90, 80] width 148 height 6
copy strong "am’s real-time analytics directly address these"
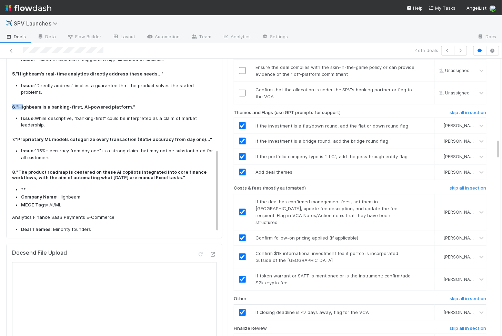
drag, startPoint x: 23, startPoint y: 86, endPoint x: 117, endPoint y: 85, distance: 93.4
click at [117, 85] on div "Overpromissory Language : Certainly! Below are all instances, phrases, and sent…" at bounding box center [113, 67] width 202 height 347
click at [116, 104] on strong ""Highbeam is a banking-first, AI-powered platform."" at bounding box center [75, 107] width 119 height 6
drag, startPoint x: 29, startPoint y: 88, endPoint x: 110, endPoint y: 88, distance: 81.7
click at [110, 104] on strong ""Highbeam is a banking-first, AI-powered platform."" at bounding box center [75, 107] width 119 height 6
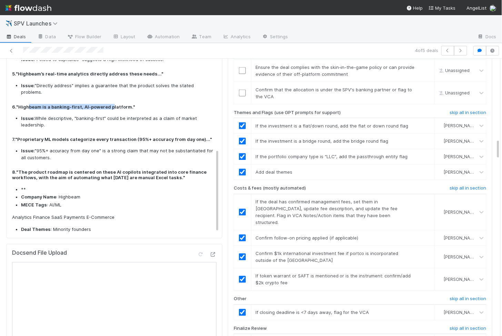
copy strong "beam is a banking-first, AI-powered p"
drag, startPoint x: 27, startPoint y: 122, endPoint x: 174, endPoint y: 122, distance: 146.9
click at [174, 137] on strong ""Proprietary ML models categorize every transaction (95%+ accuracy from day one…" at bounding box center [113, 140] width 197 height 6
copy strong "rietary ML models categorize every transaction (95%+ accuracy fro"
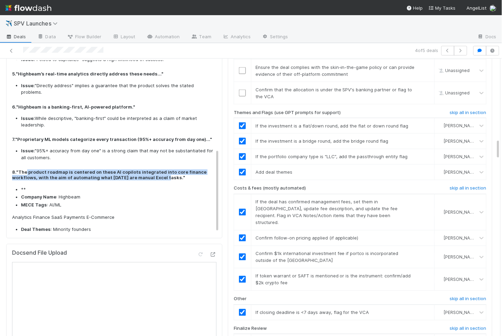
drag, startPoint x: 27, startPoint y: 155, endPoint x: 163, endPoint y: 159, distance: 136.6
click at [163, 170] on strong ""The product roadmap is centered on these AI copilots integrated into core fina…" at bounding box center [109, 175] width 194 height 11
copy strong "product roadmap is centered on these AI copilots integrated into core finance w…"
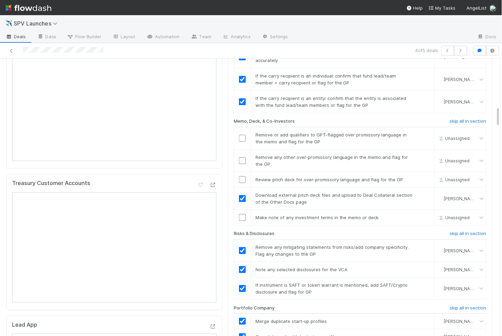
scroll to position [568, 0]
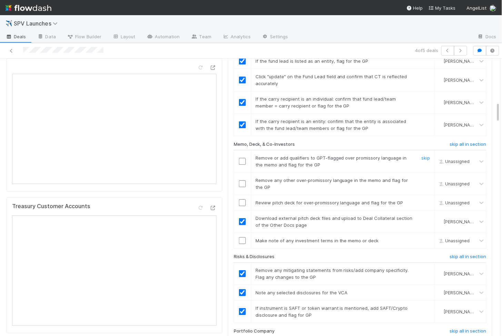
click at [240, 158] on input "checkbox" at bounding box center [242, 161] width 7 height 7
click at [240, 180] on input "checkbox" at bounding box center [242, 183] width 7 height 7
click at [242, 199] on input "checkbox" at bounding box center [242, 202] width 7 height 7
click at [246, 237] on div at bounding box center [242, 240] width 17 height 7
click at [244, 237] on input "checkbox" at bounding box center [242, 240] width 7 height 7
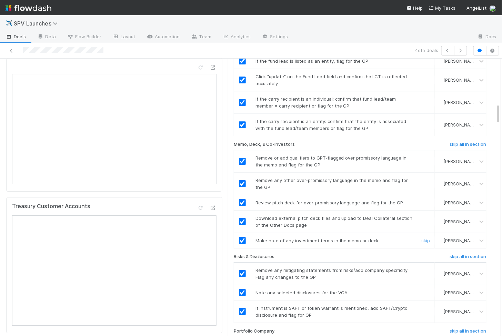
scroll to position [888, 0]
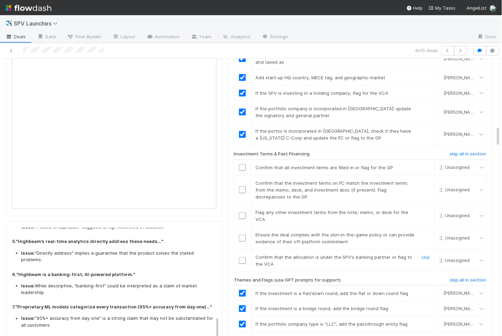
click at [244, 257] on input "checkbox" at bounding box center [242, 260] width 7 height 7
click at [244, 235] on input "checkbox" at bounding box center [242, 238] width 7 height 7
click at [243, 204] on td at bounding box center [242, 215] width 17 height 22
click at [243, 212] on input "checkbox" at bounding box center [242, 215] width 7 height 7
click at [243, 187] on input "checkbox" at bounding box center [242, 190] width 7 height 7
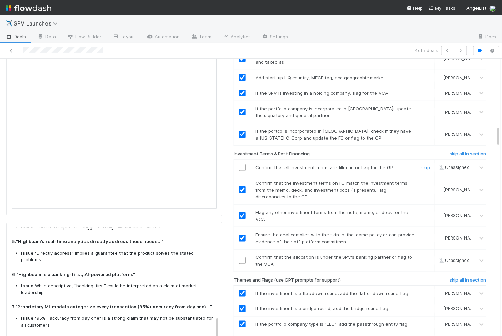
click at [242, 164] on input "checkbox" at bounding box center [242, 167] width 7 height 7
click at [242, 257] on input "checkbox" at bounding box center [242, 260] width 7 height 7
click at [241, 257] on input "checkbox" at bounding box center [242, 260] width 7 height 7
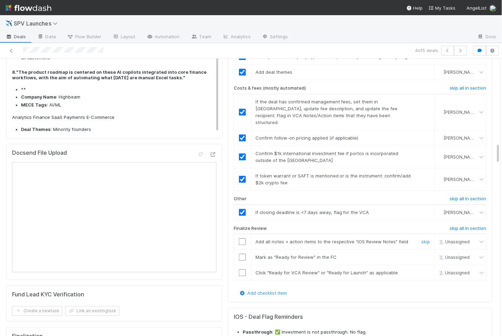
scroll to position [1161, 0]
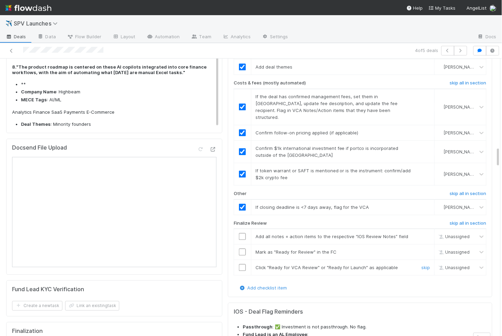
click at [243, 264] on input "checkbox" at bounding box center [242, 267] width 7 height 7
click at [243, 244] on td at bounding box center [242, 252] width 17 height 16
click at [243, 249] on input "checkbox" at bounding box center [242, 252] width 7 height 7
click at [243, 233] on input "checkbox" at bounding box center [242, 236] width 7 height 7
click at [243, 264] on input "checkbox" at bounding box center [242, 267] width 7 height 7
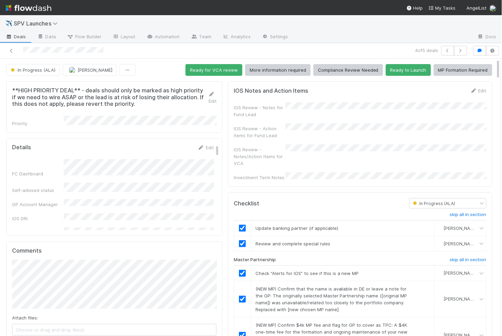
scroll to position [0, 1]
click at [483, 90] on link "Edit" at bounding box center [479, 91] width 16 height 6
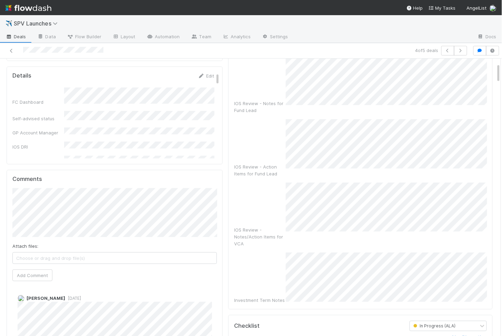
scroll to position [0, 0]
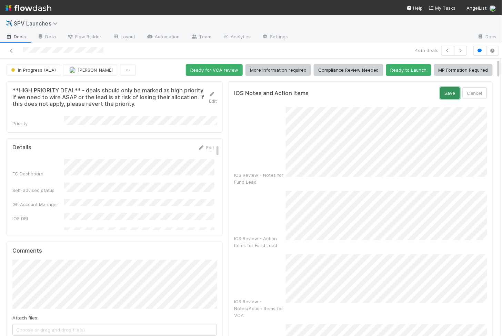
click at [452, 92] on button "Save" at bounding box center [450, 93] width 20 height 12
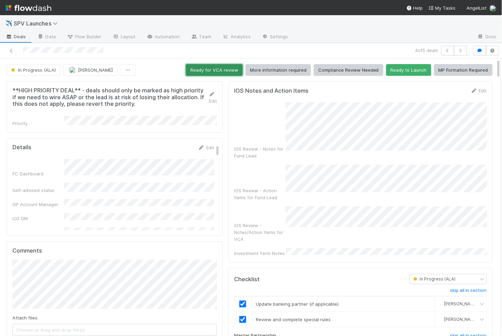
click at [204, 70] on button "Ready for VCA review" at bounding box center [214, 70] width 57 height 12
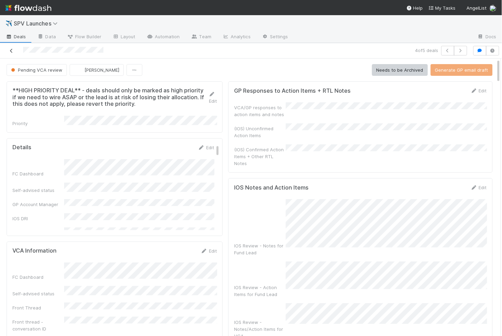
click at [13, 52] on icon at bounding box center [11, 51] width 7 height 4
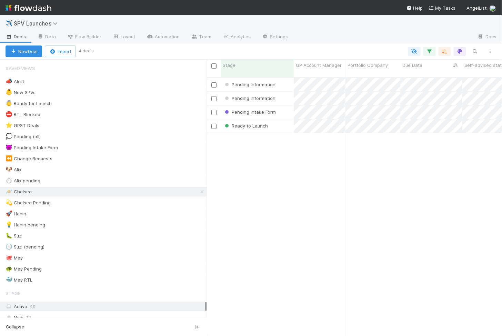
scroll to position [264, 295]
click at [277, 119] on div "Ready to Launch" at bounding box center [257, 125] width 73 height 13
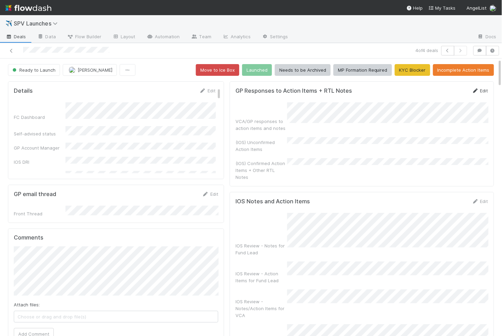
click at [482, 90] on link "Edit" at bounding box center [480, 91] width 16 height 6
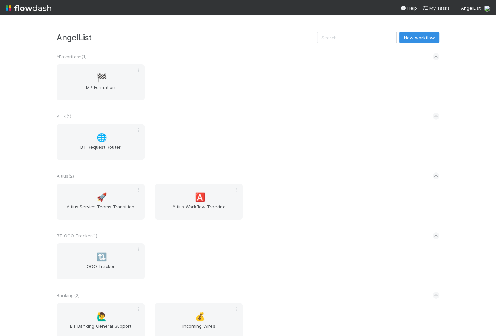
click at [234, 134] on div "🌐 BT Request Router" at bounding box center [247, 146] width 393 height 44
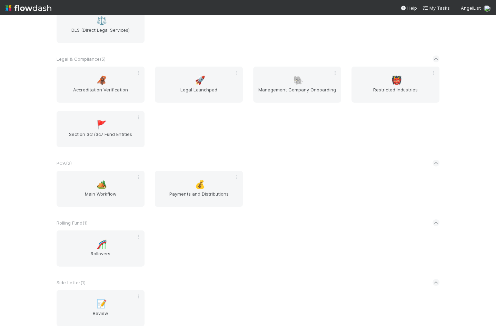
scroll to position [1337, 0]
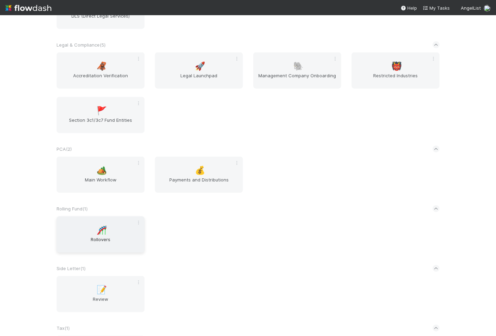
click at [104, 228] on span "🎢" at bounding box center [102, 230] width 10 height 9
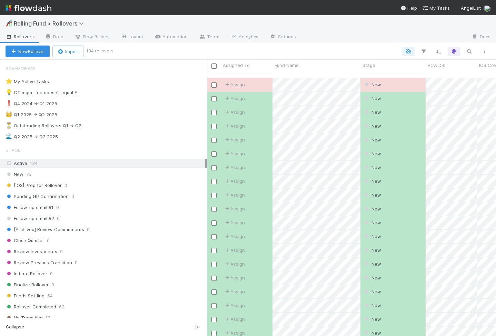
scroll to position [264, 289]
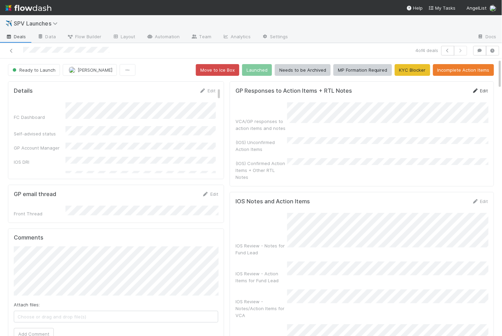
click at [483, 92] on link "Edit" at bounding box center [480, 91] width 16 height 6
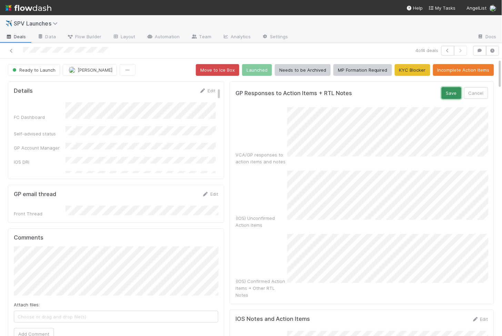
click at [451, 93] on button "Save" at bounding box center [452, 93] width 20 height 12
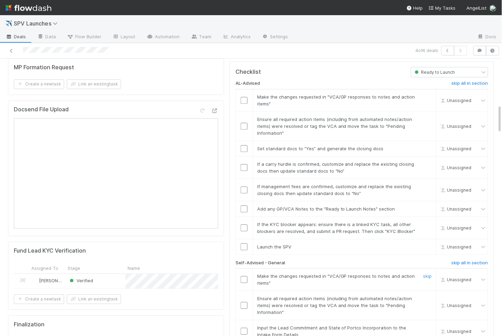
scroll to position [445, 0]
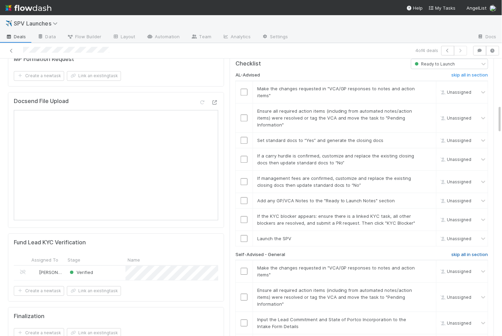
click at [460, 252] on h6 "skip all in section" at bounding box center [470, 255] width 37 height 6
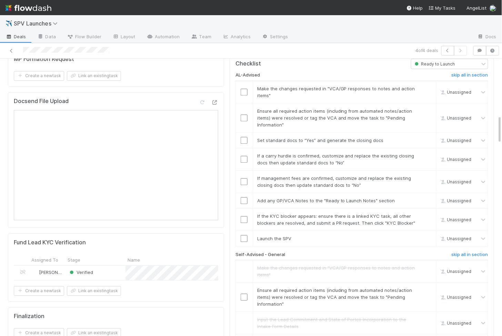
scroll to position [545, 0]
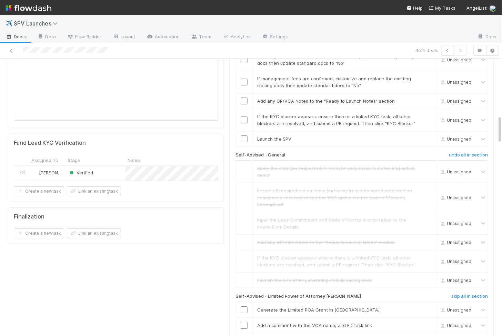
click at [464, 261] on div "AL-Advised skip all in section Make the changes requested in "VCA/GP responses …" at bounding box center [362, 269] width 253 height 601
click at [465, 294] on h6 "skip all in section" at bounding box center [470, 297] width 37 height 6
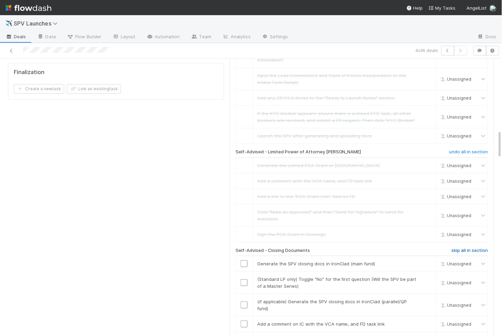
click at [456, 248] on h6 "skip all in section" at bounding box center [470, 251] width 37 height 6
click at [475, 248] on h6 "skip all in section" at bounding box center [470, 251] width 37 height 6
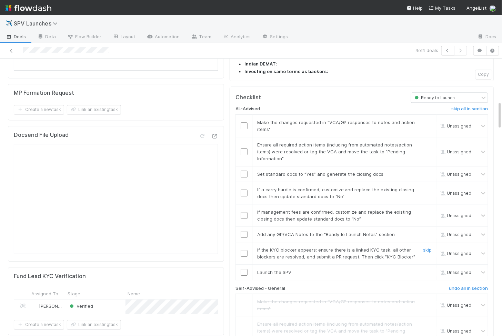
scroll to position [408, 0]
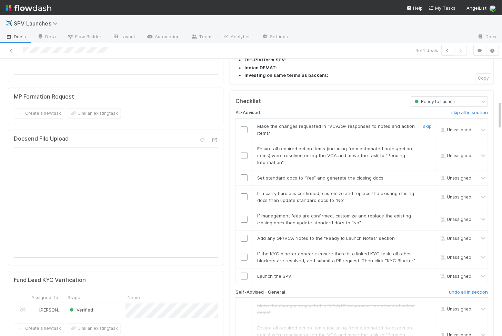
click at [241, 126] on input "checkbox" at bounding box center [244, 129] width 7 height 7
click at [244, 152] on input "checkbox" at bounding box center [244, 155] width 7 height 7
click at [244, 174] on input "checkbox" at bounding box center [244, 177] width 7 height 7
click at [244, 193] on input "checkbox" at bounding box center [244, 196] width 7 height 7
click at [242, 216] on input "checkbox" at bounding box center [244, 219] width 7 height 7
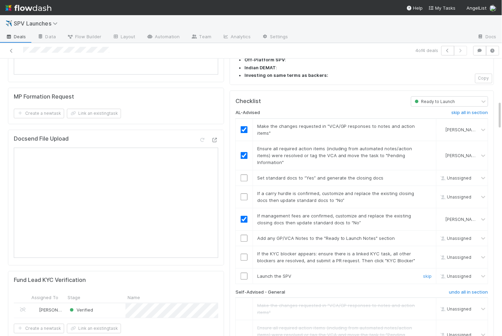
click at [243, 273] on input "checkbox" at bounding box center [244, 276] width 7 height 7
click at [243, 254] on input "checkbox" at bounding box center [244, 257] width 7 height 7
click at [243, 235] on input "checkbox" at bounding box center [244, 238] width 7 height 7
click at [246, 193] on input "checkbox" at bounding box center [244, 196] width 7 height 7
click at [244, 174] on input "checkbox" at bounding box center [244, 177] width 7 height 7
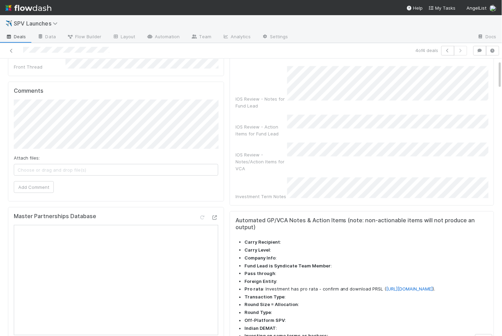
scroll to position [0, 0]
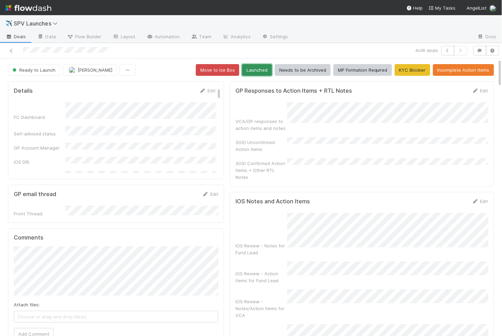
click at [259, 66] on button "Launched" at bounding box center [257, 70] width 30 height 12
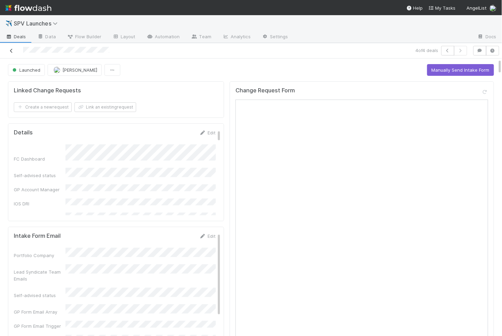
click at [11, 52] on icon at bounding box center [11, 51] width 7 height 4
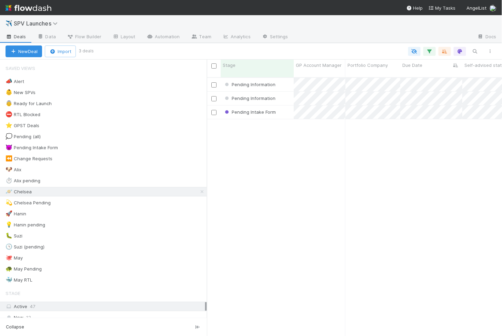
scroll to position [264, 295]
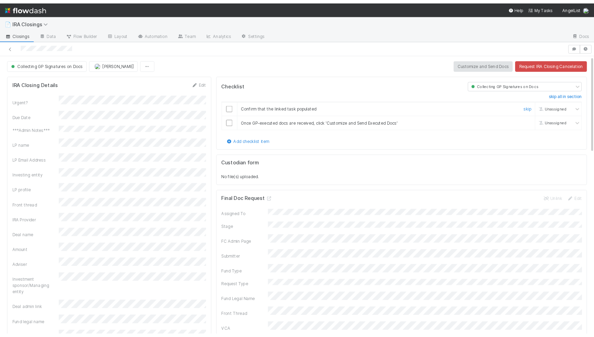
scroll to position [140, 216]
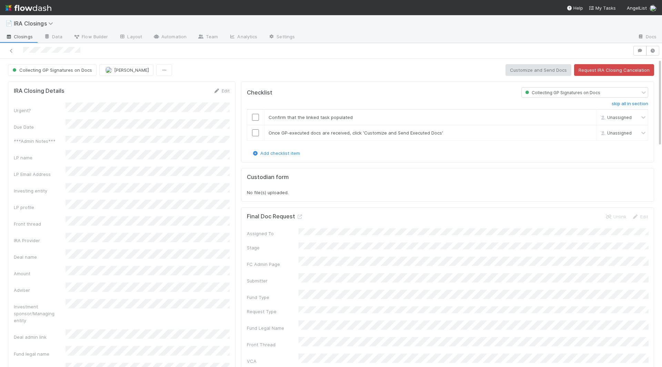
click at [201, 183] on div "Investing entity" at bounding box center [122, 188] width 216 height 11
copy div
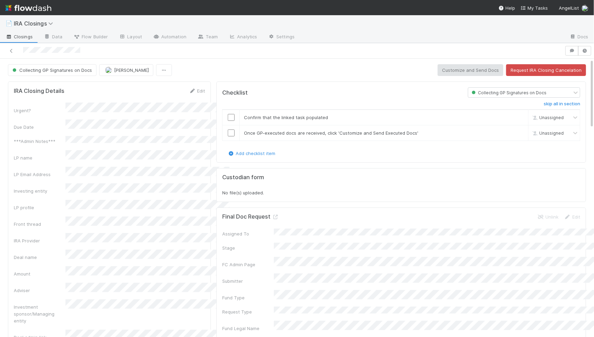
scroll to position [0, 0]
